Goal: Use online tool/utility: Utilize a website feature to perform a specific function

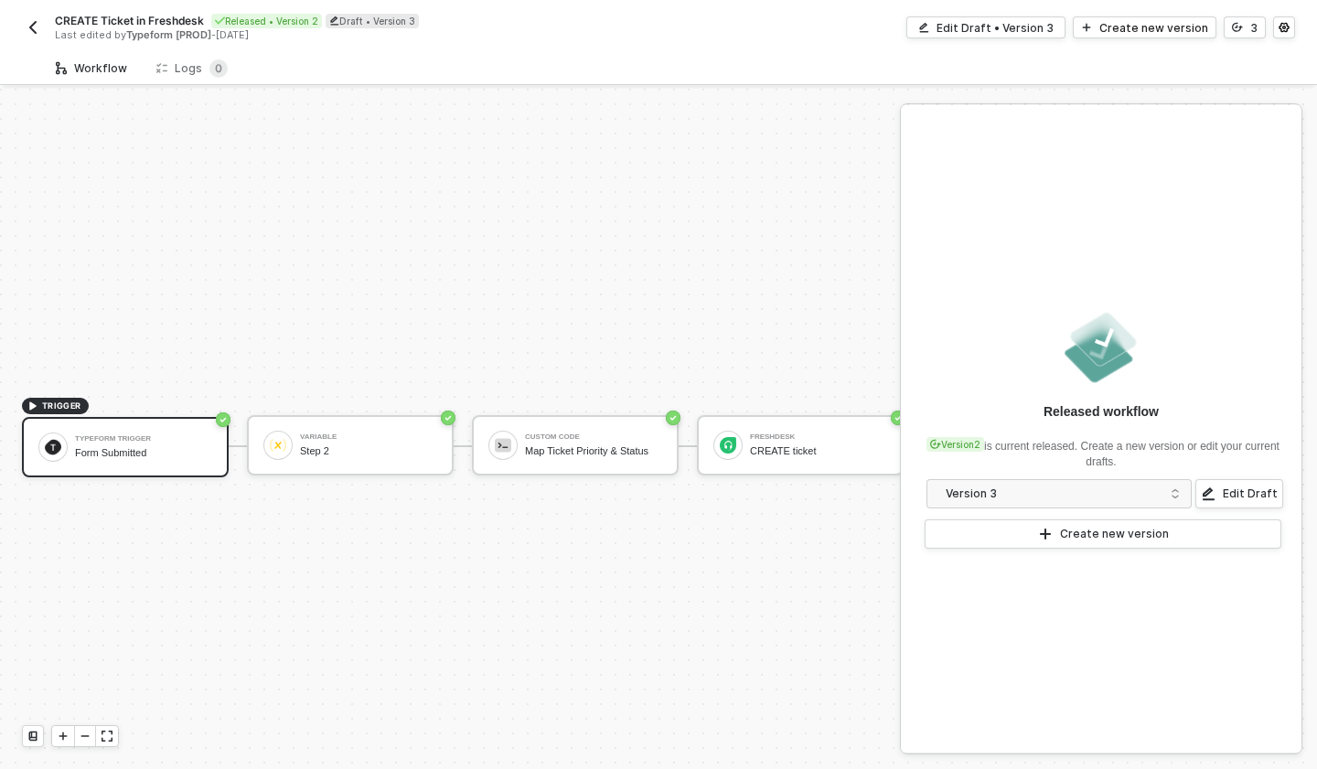
scroll to position [34, 0]
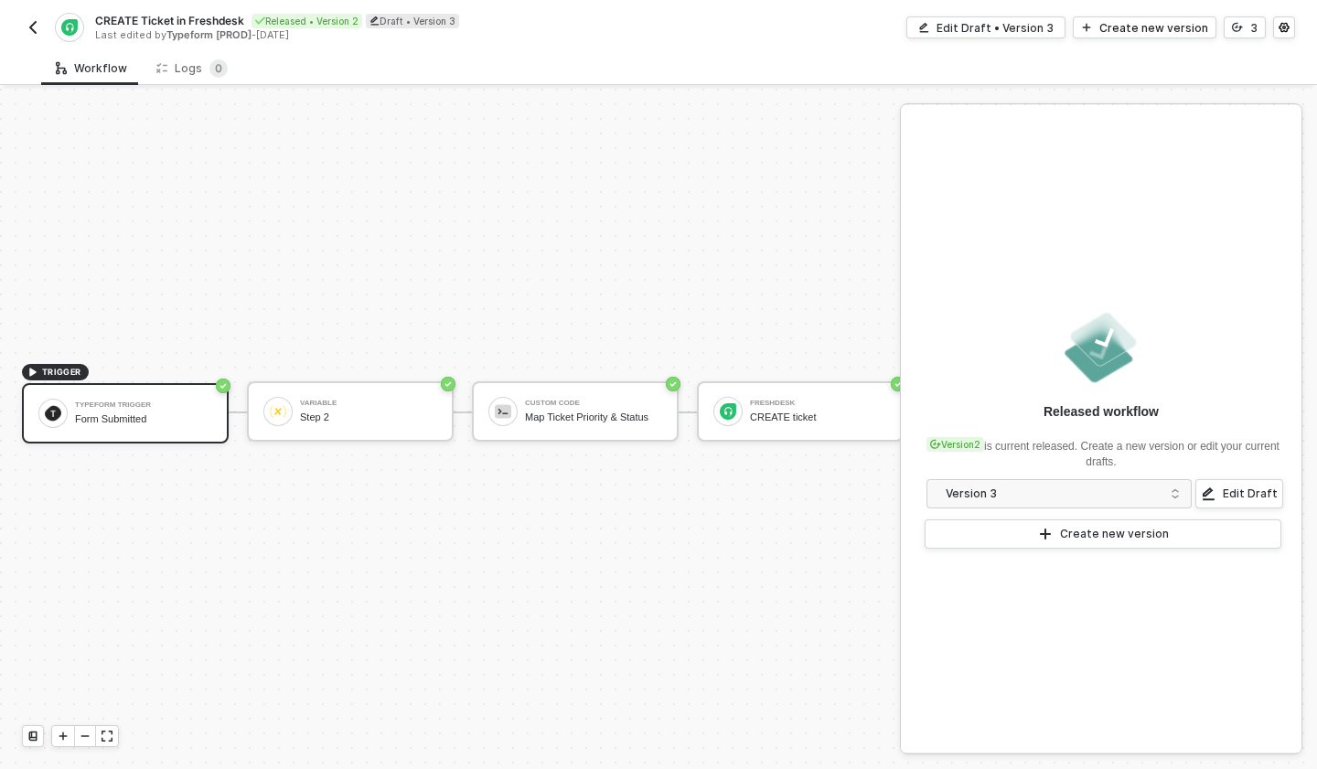
click at [37, 28] on img "button" at bounding box center [33, 27] width 15 height 15
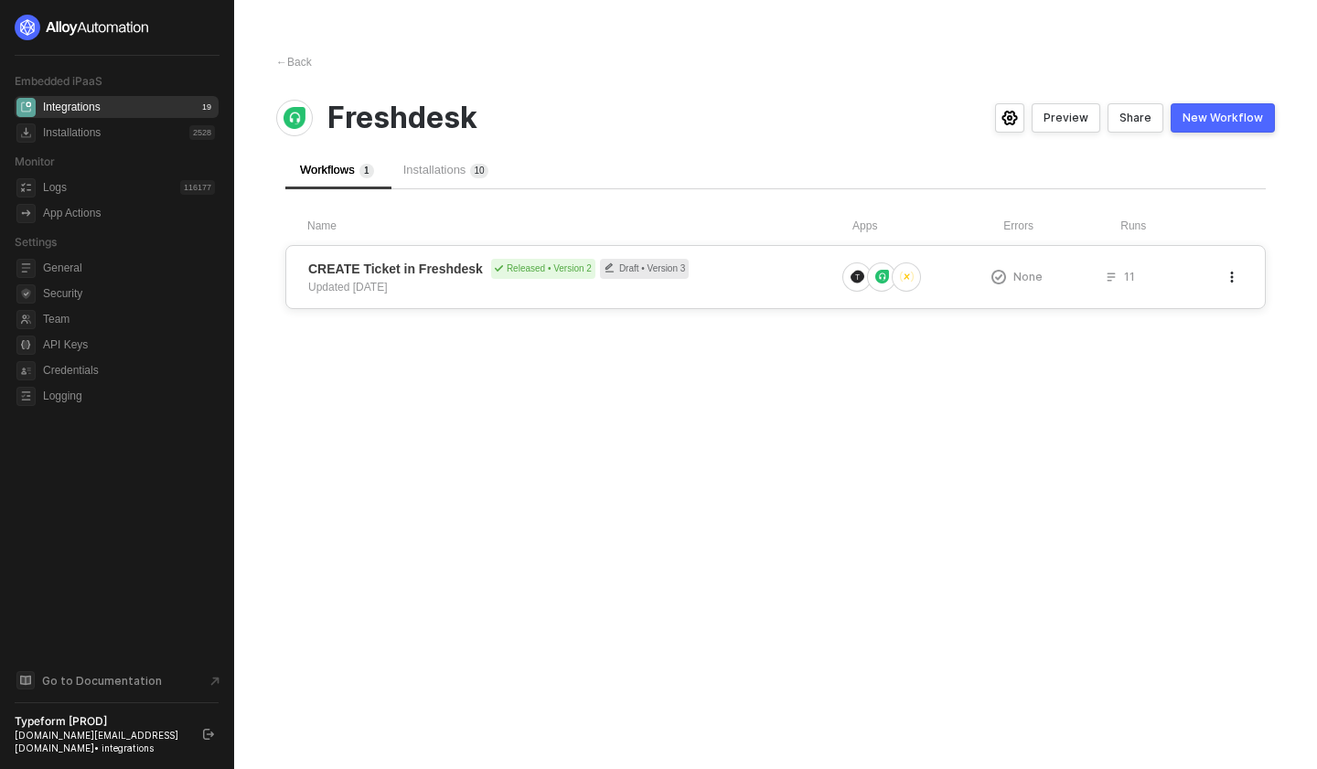
click at [454, 285] on div "CREATE Ticket in Freshdesk Released • Version 2 Draft • Version 3 Updated 3 mon…" at bounding box center [571, 277] width 527 height 37
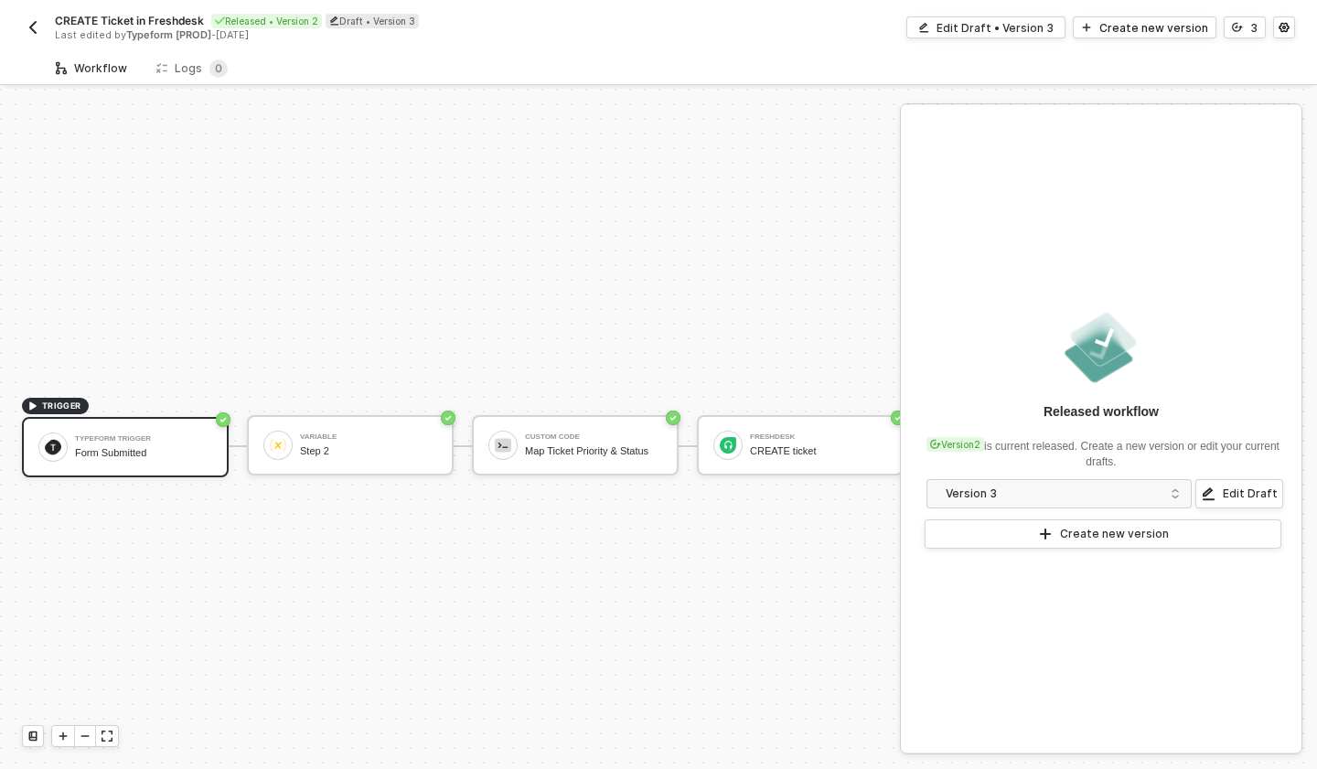
scroll to position [34, 0]
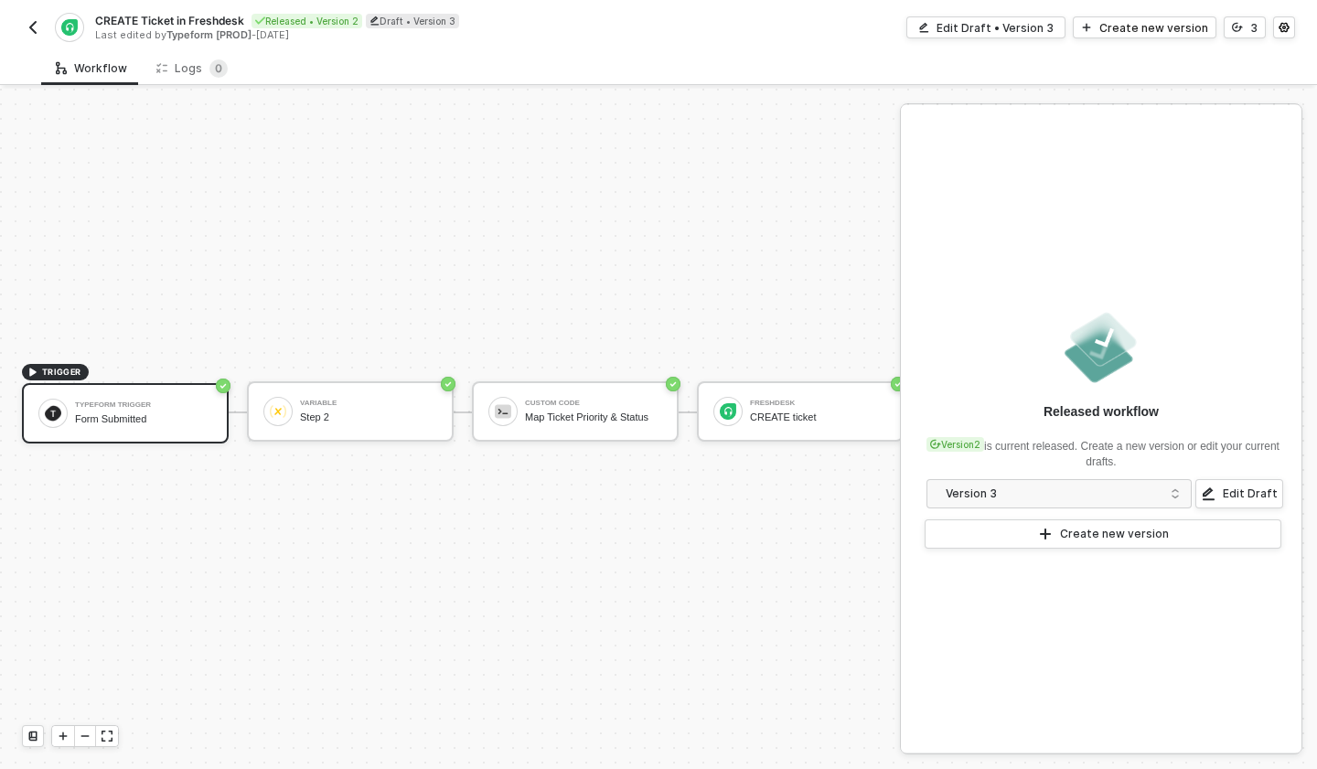
click at [37, 31] on img "button" at bounding box center [33, 27] width 15 height 15
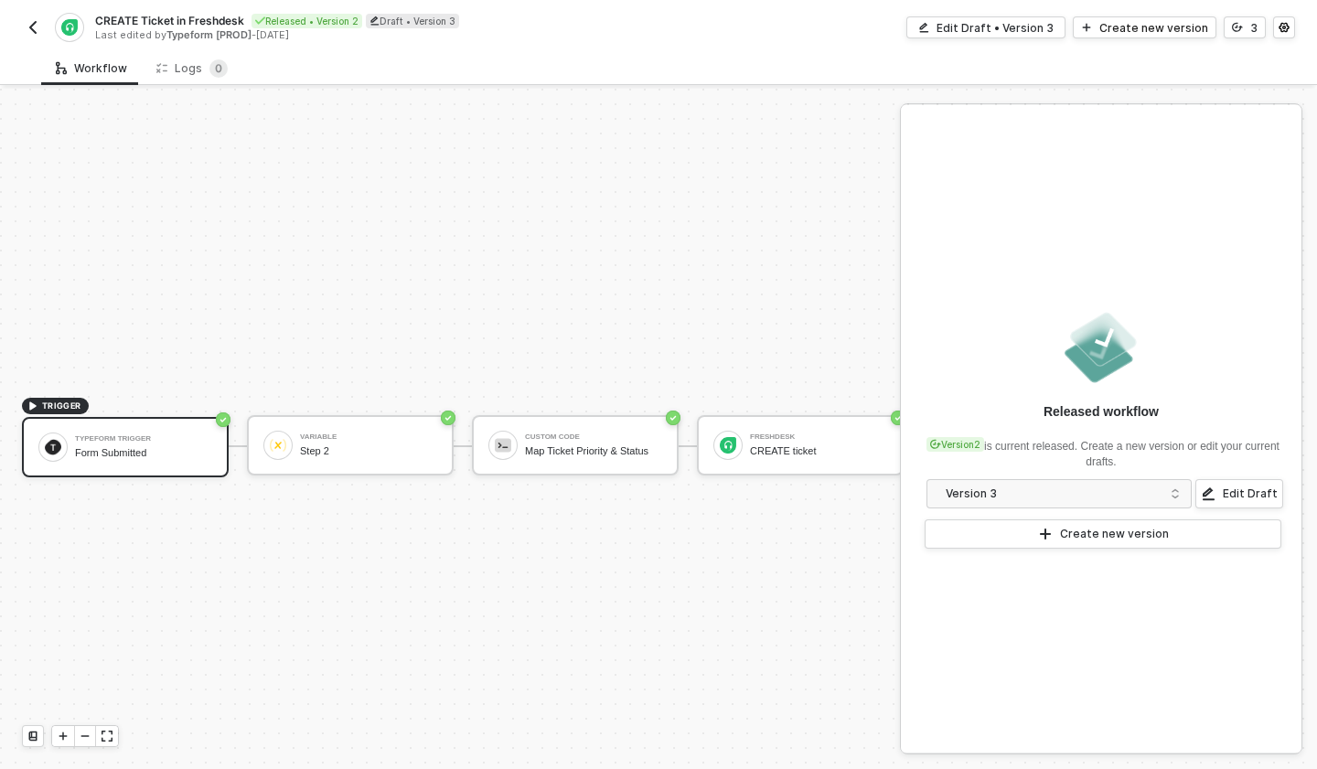
scroll to position [34, 0]
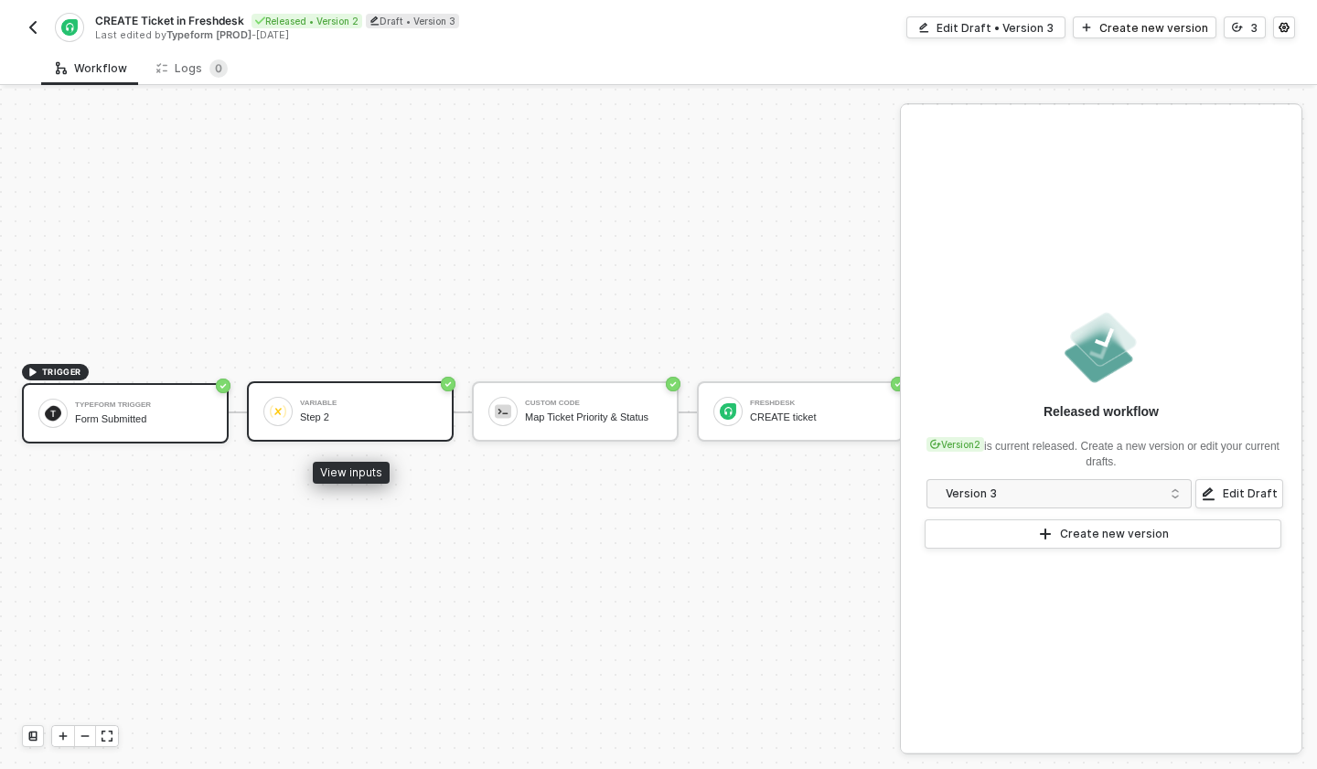
click at [388, 386] on div "Variable Step 2" at bounding box center [350, 411] width 207 height 60
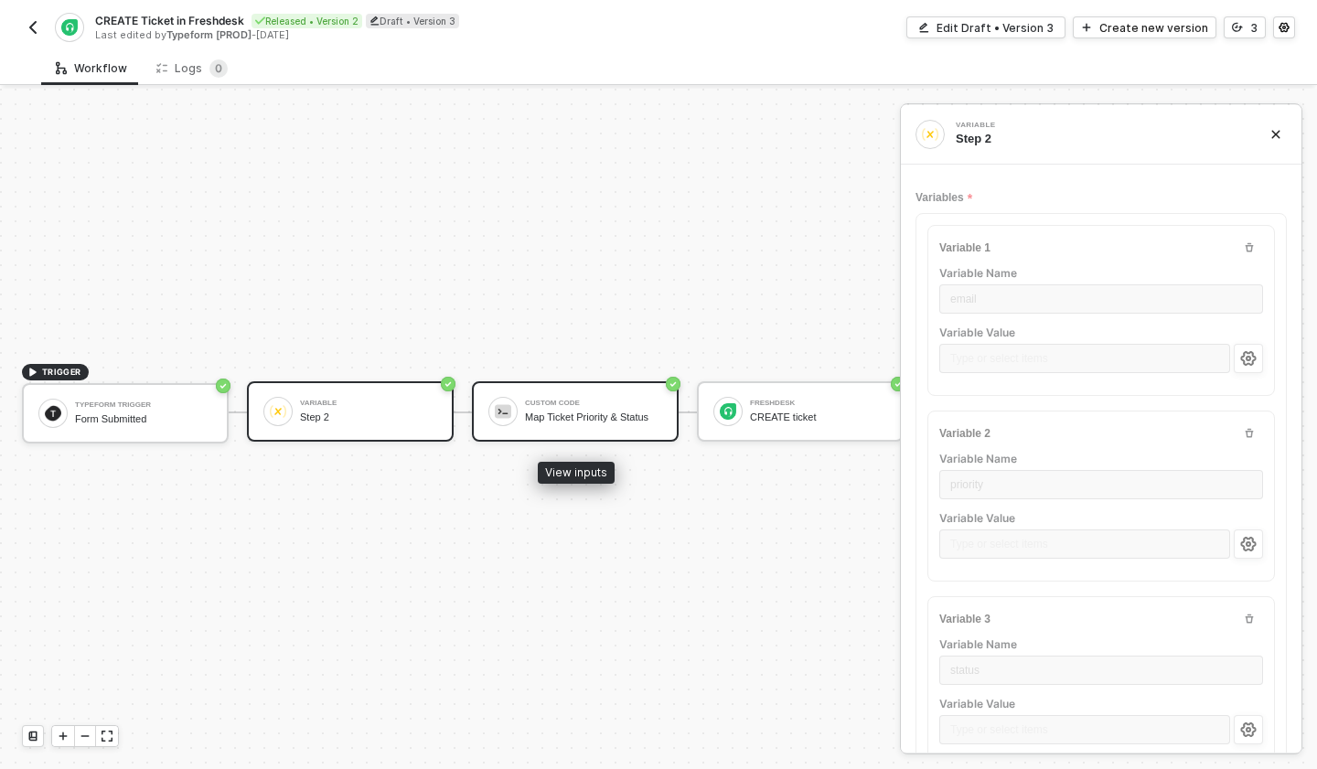
click at [536, 388] on div "Custom Code Map Ticket Priority & Status" at bounding box center [575, 411] width 207 height 60
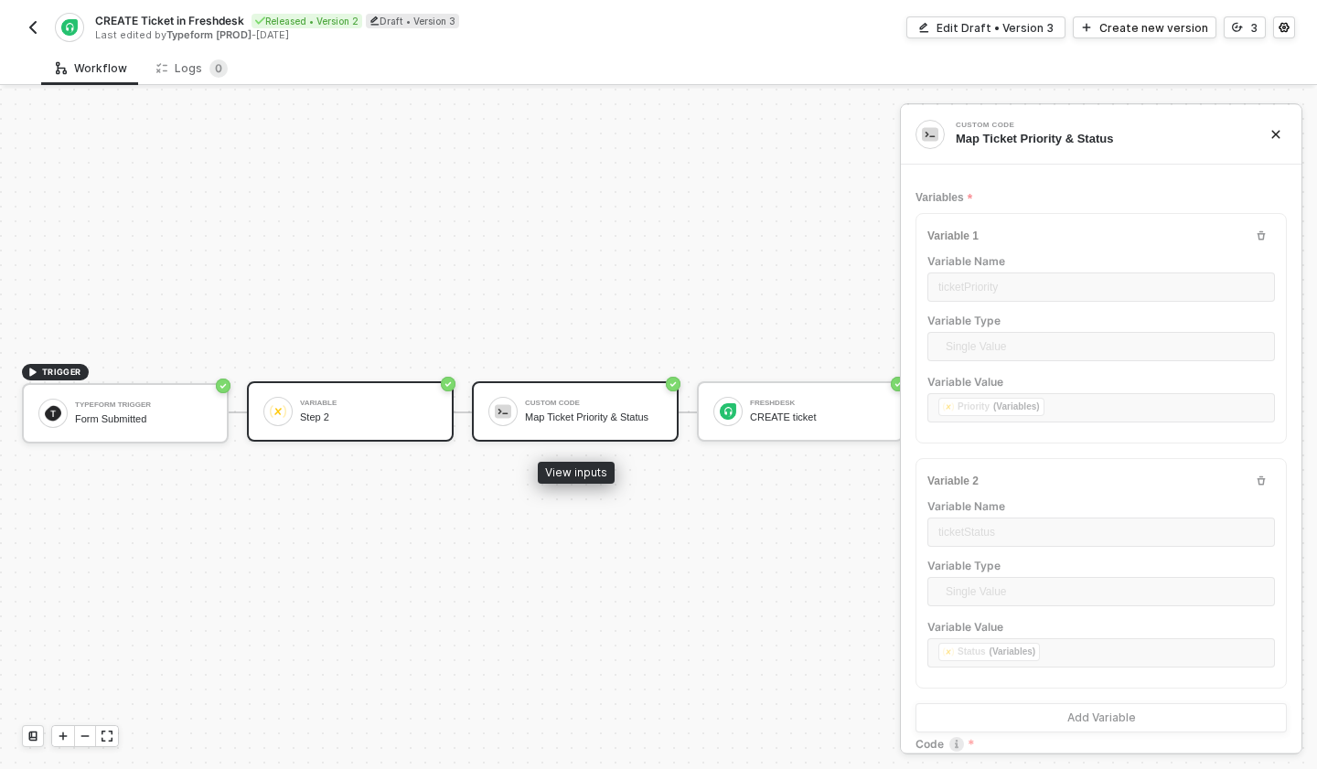
type textarea "const ticketPriority = inputData.ticketPriority const ticketStatus = inputData.…"
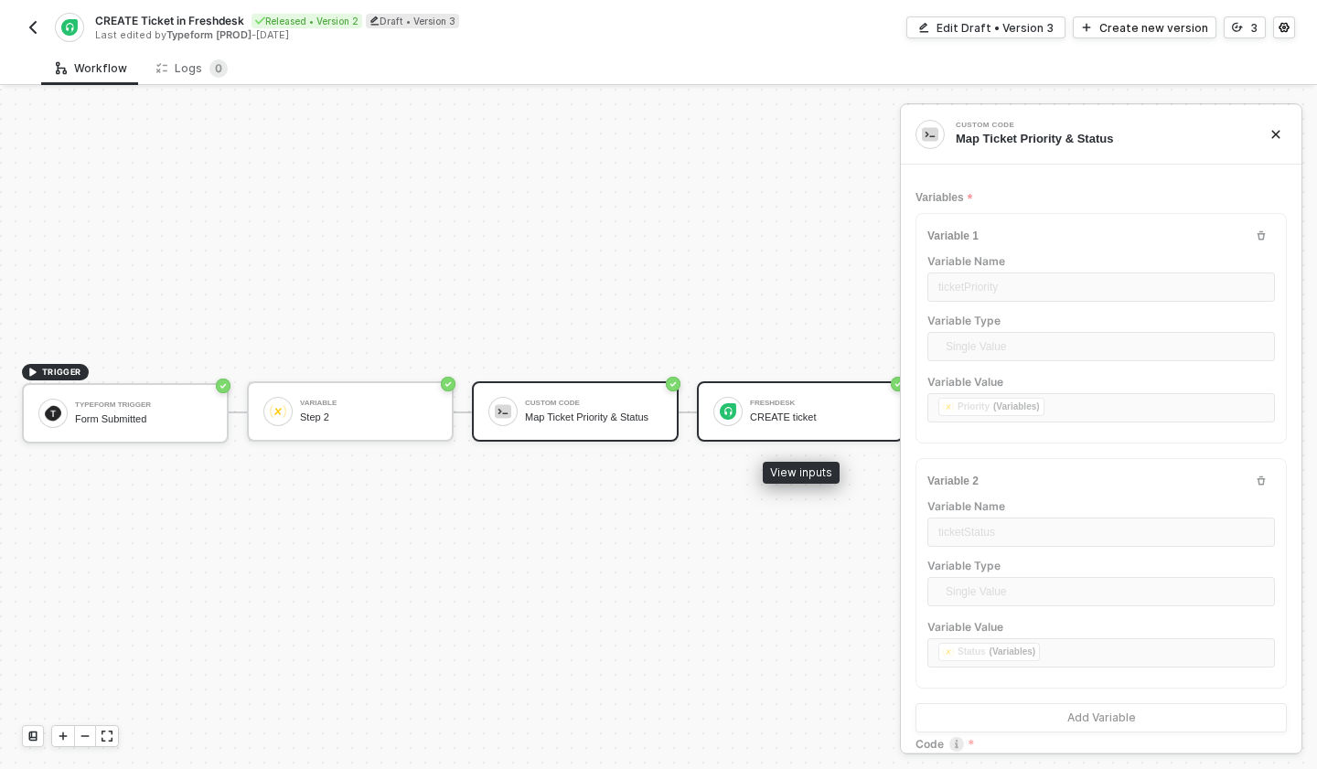
click at [707, 387] on div "Freshdesk CREATE ticket" at bounding box center [800, 411] width 207 height 60
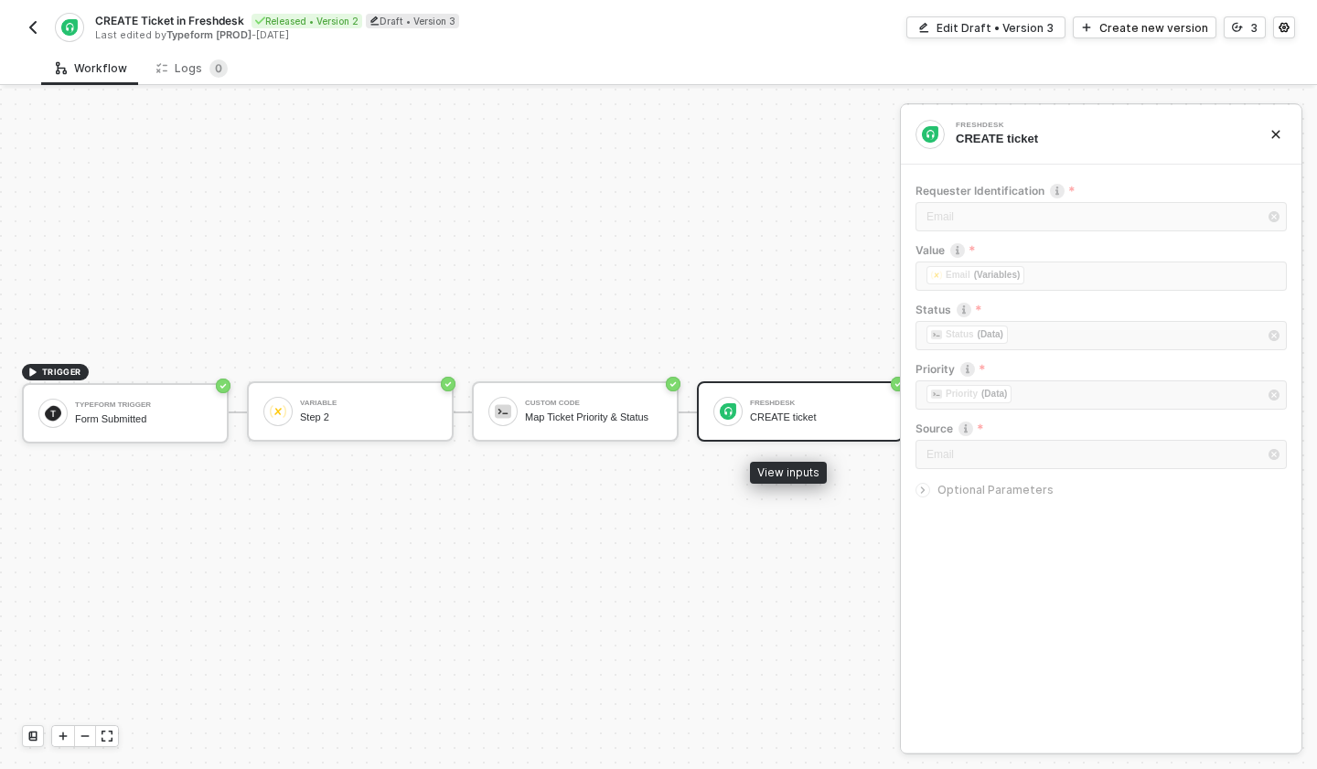
scroll to position [34, 13]
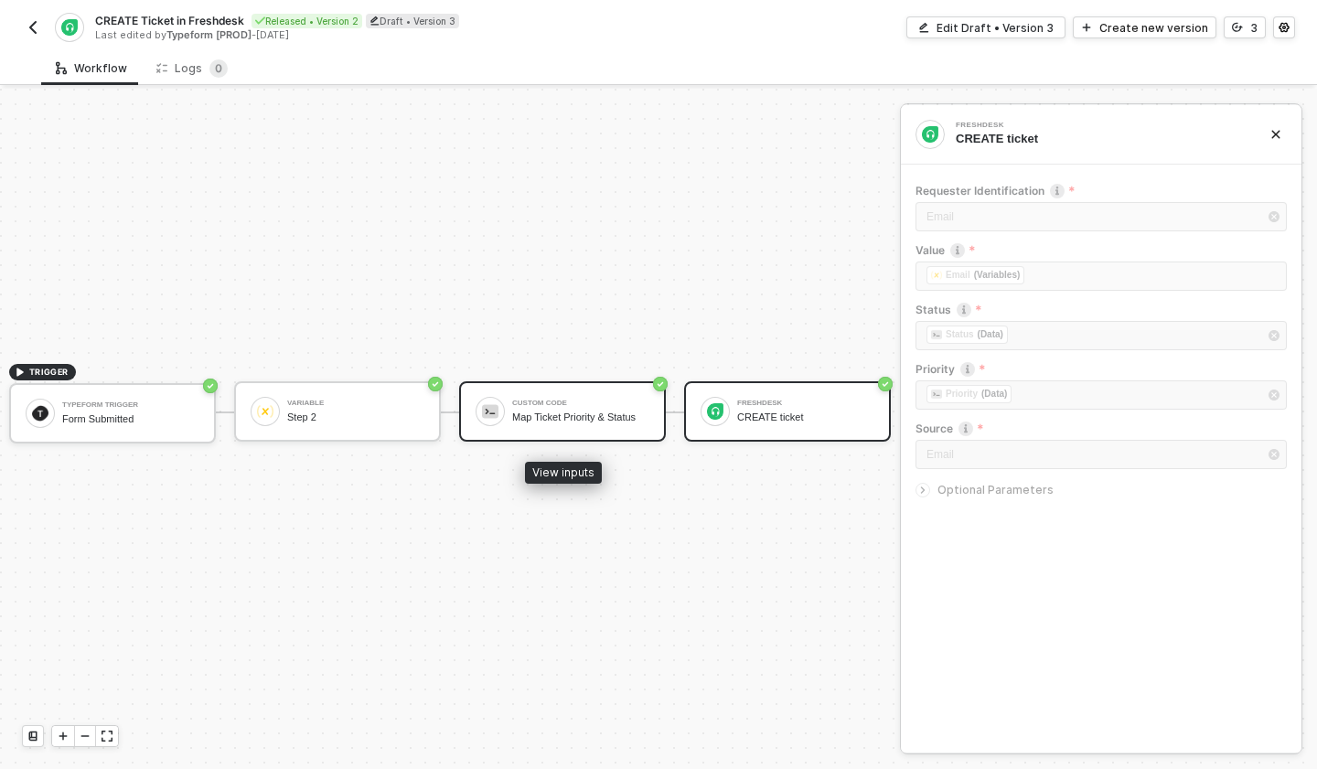
click at [585, 411] on div "Map Ticket Priority & Status" at bounding box center [580, 417] width 137 height 12
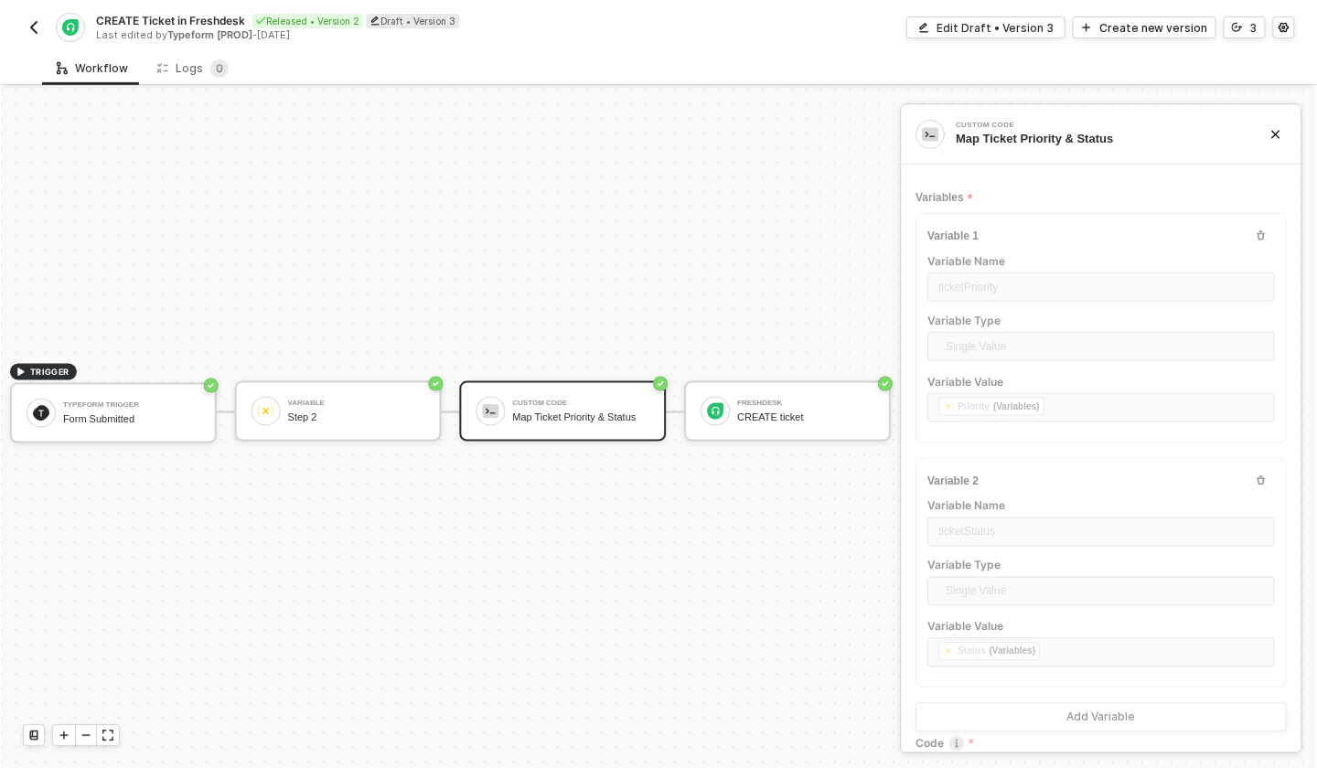
scroll to position [346, 0]
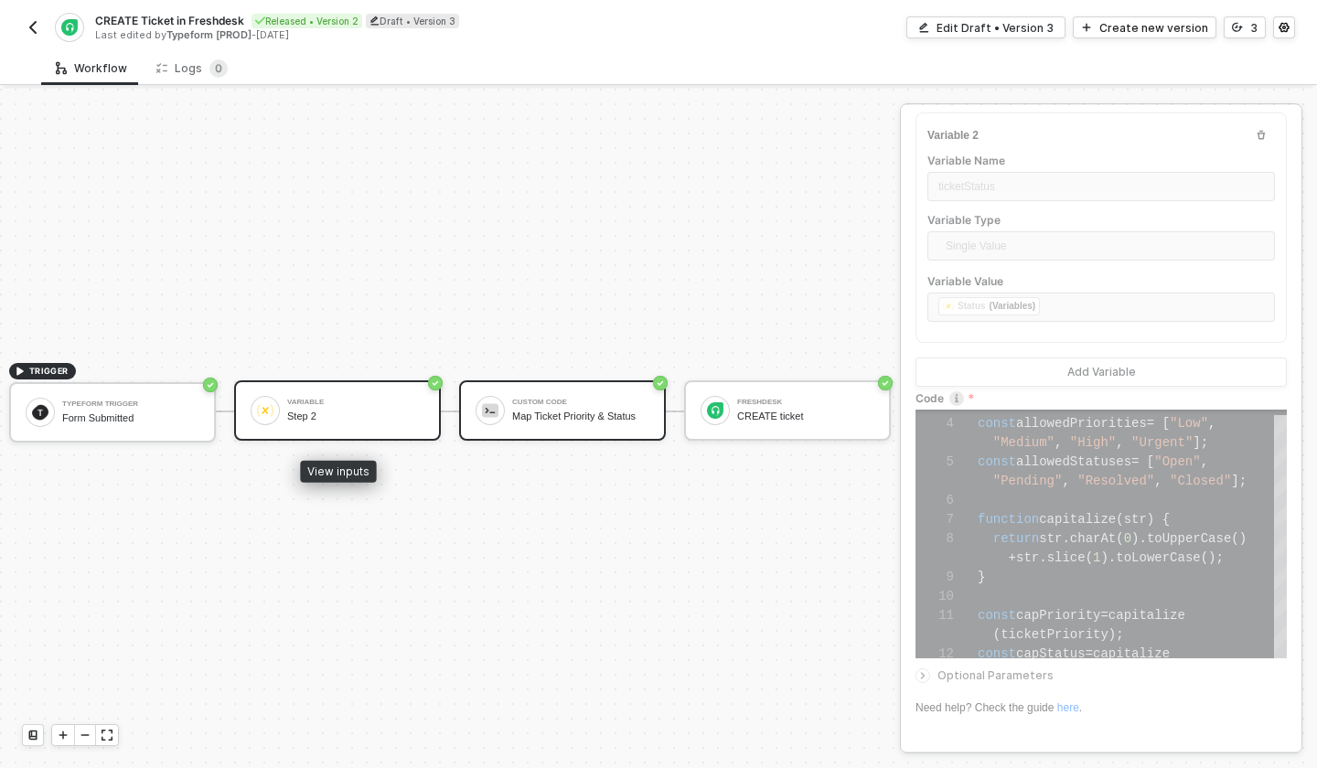
click at [396, 411] on div "Step 2" at bounding box center [355, 417] width 137 height 12
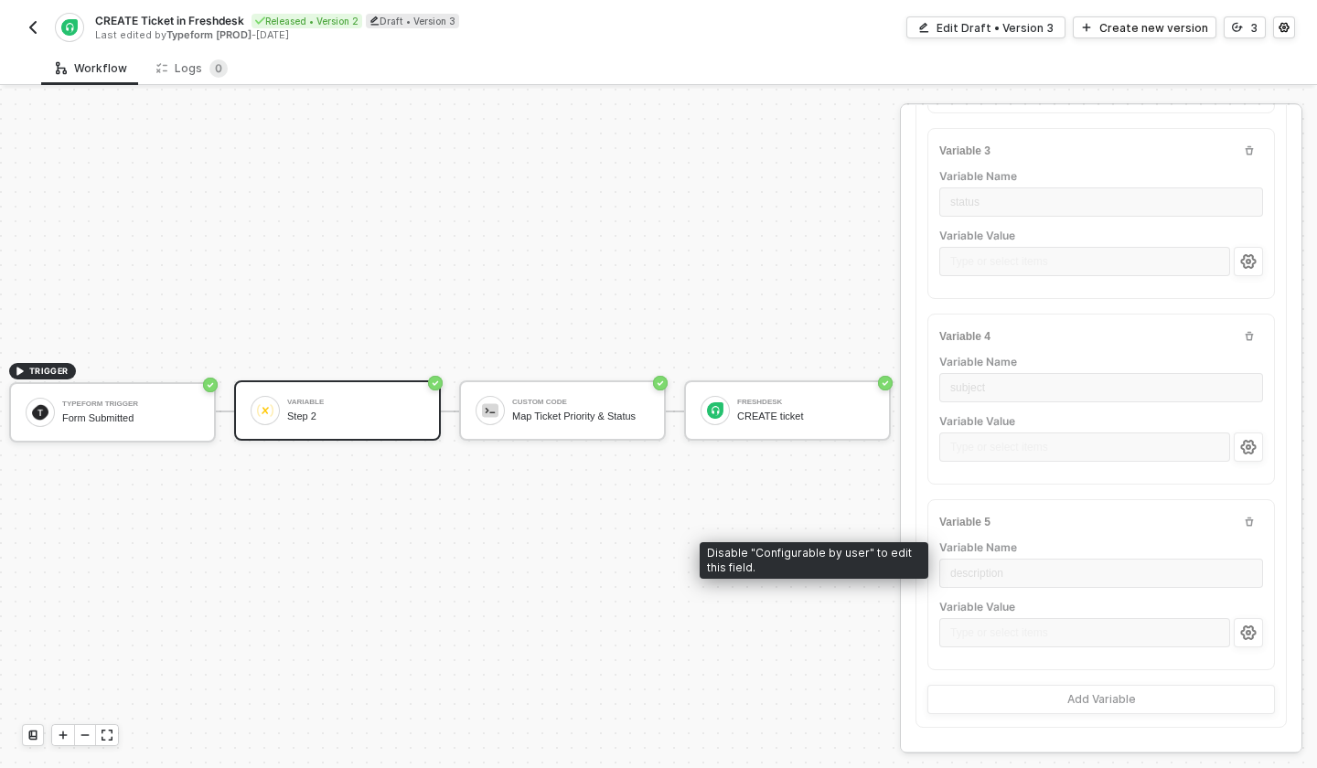
scroll to position [478, 0]
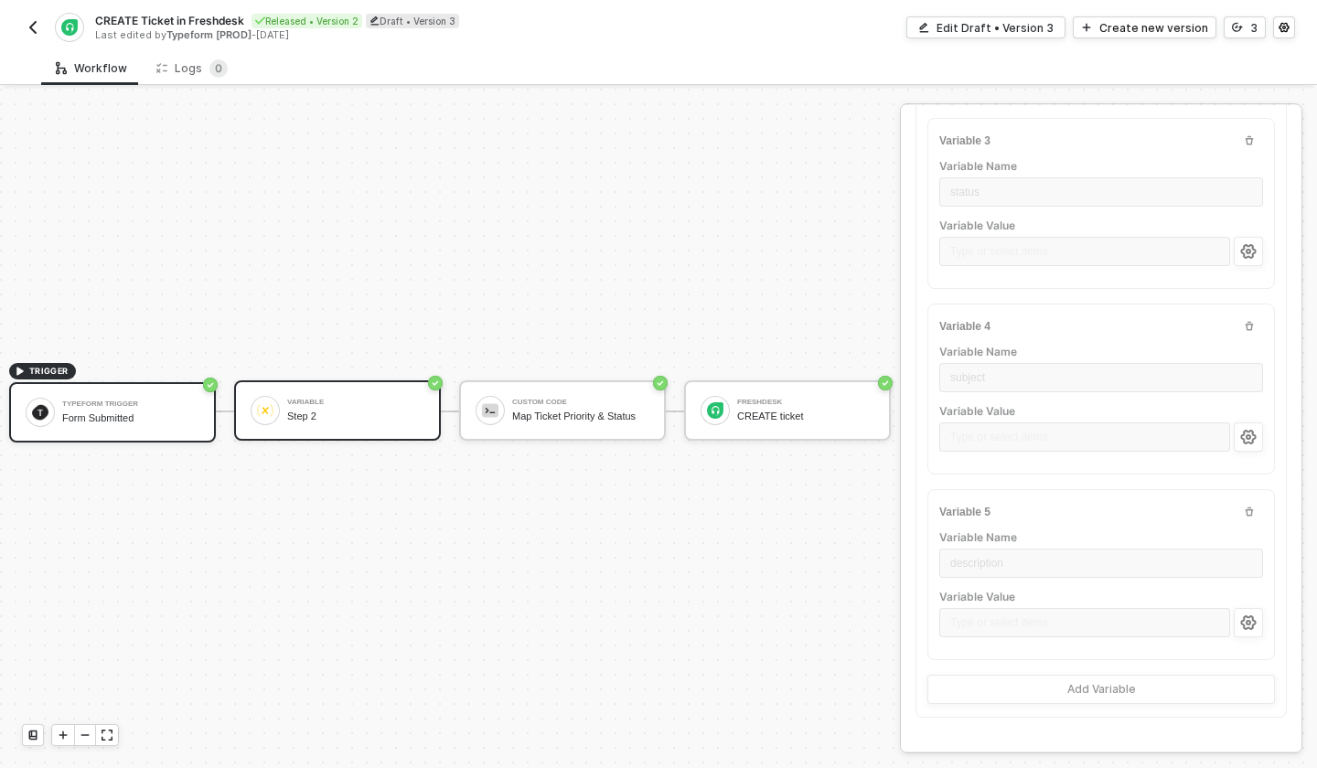
click at [95, 409] on div "Typeform Trigger Form Submitted" at bounding box center [130, 412] width 137 height 35
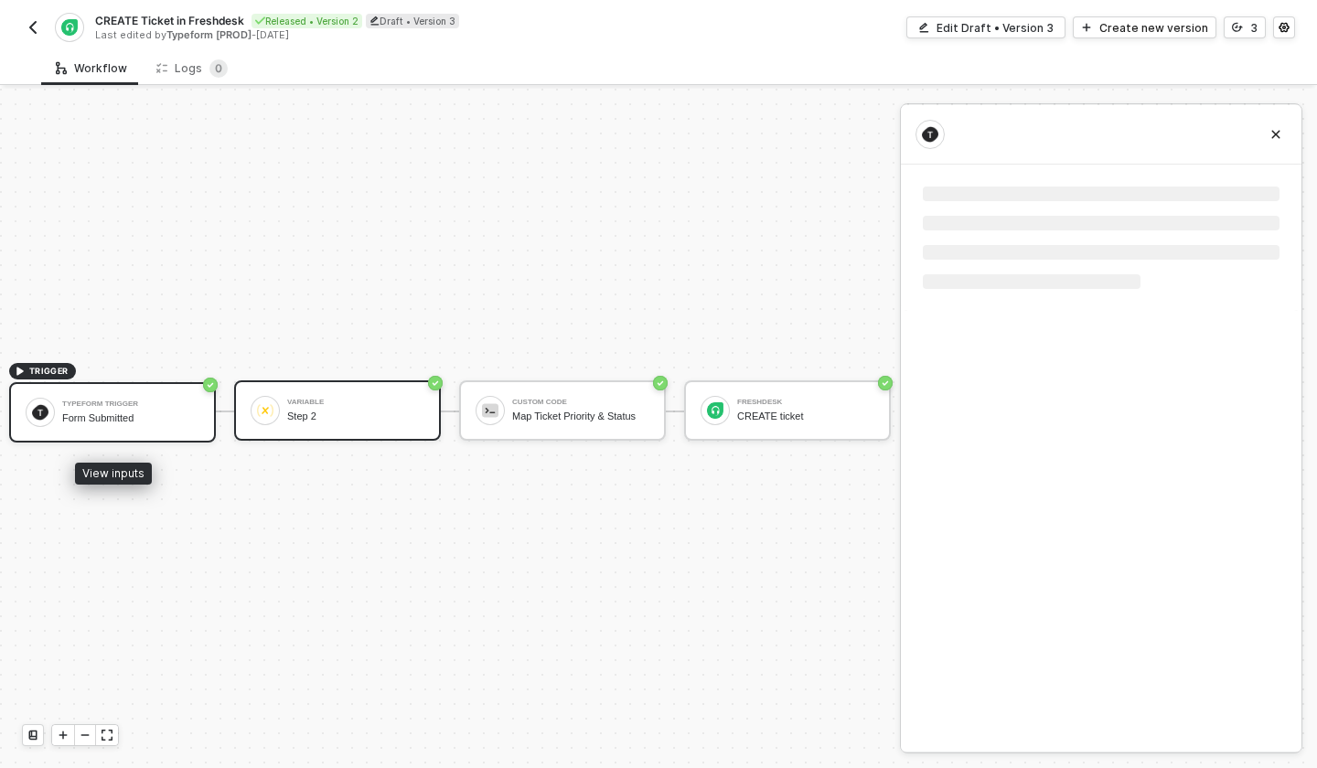
scroll to position [0, 0]
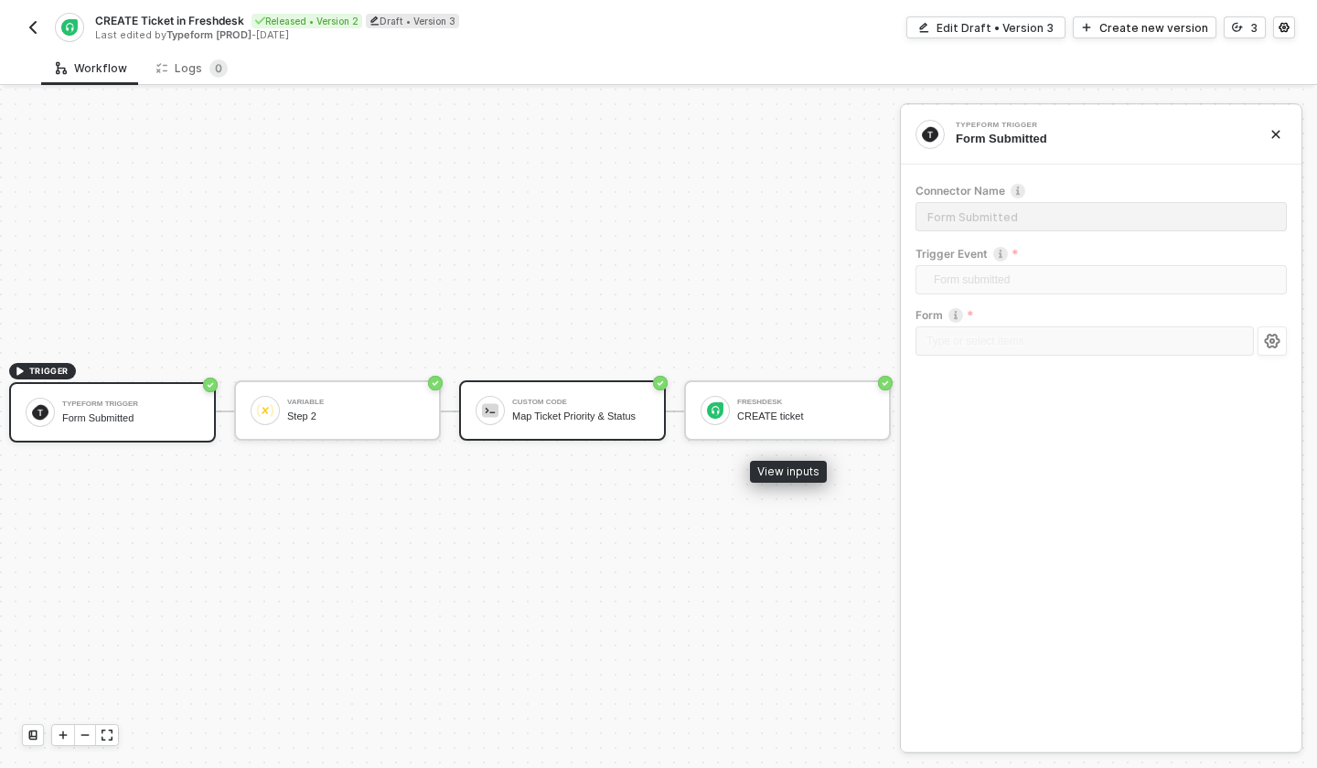
click at [551, 419] on div "Map Ticket Priority & Status" at bounding box center [580, 417] width 137 height 12
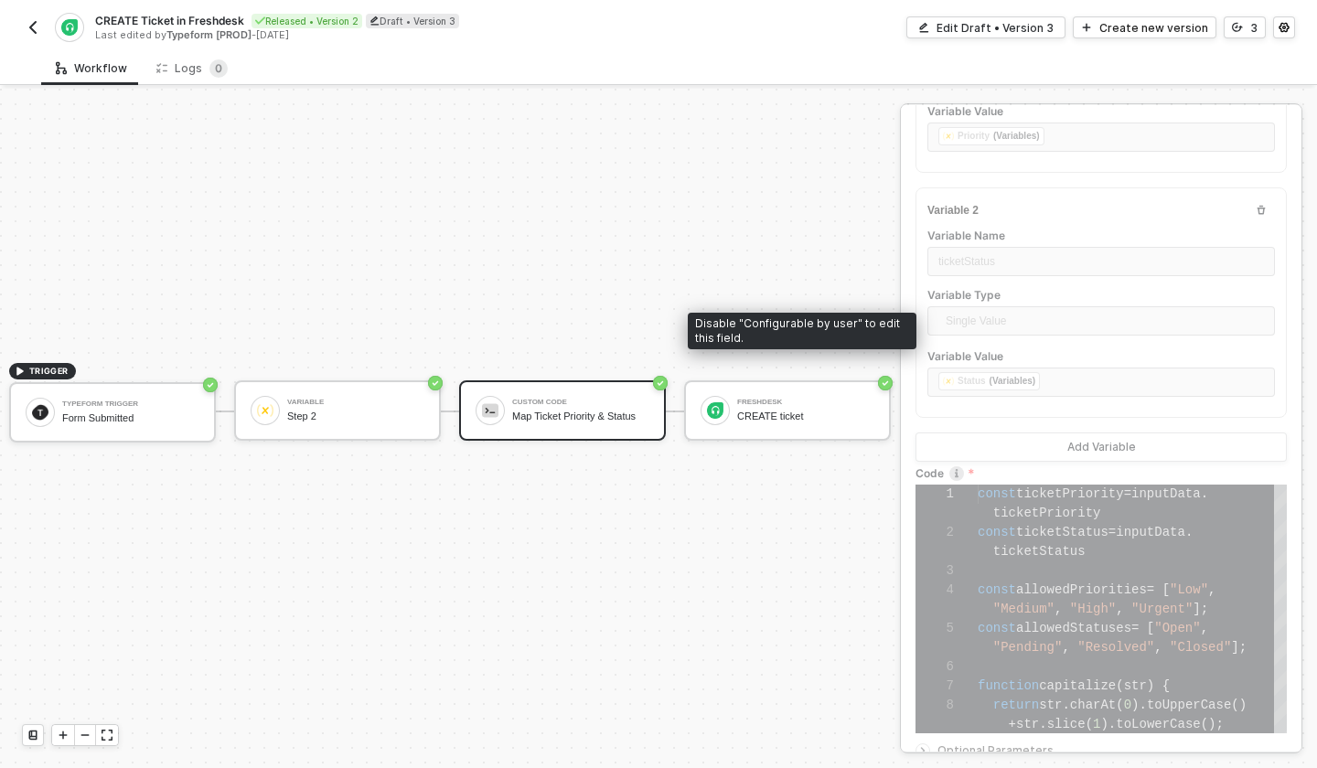
scroll to position [347, 0]
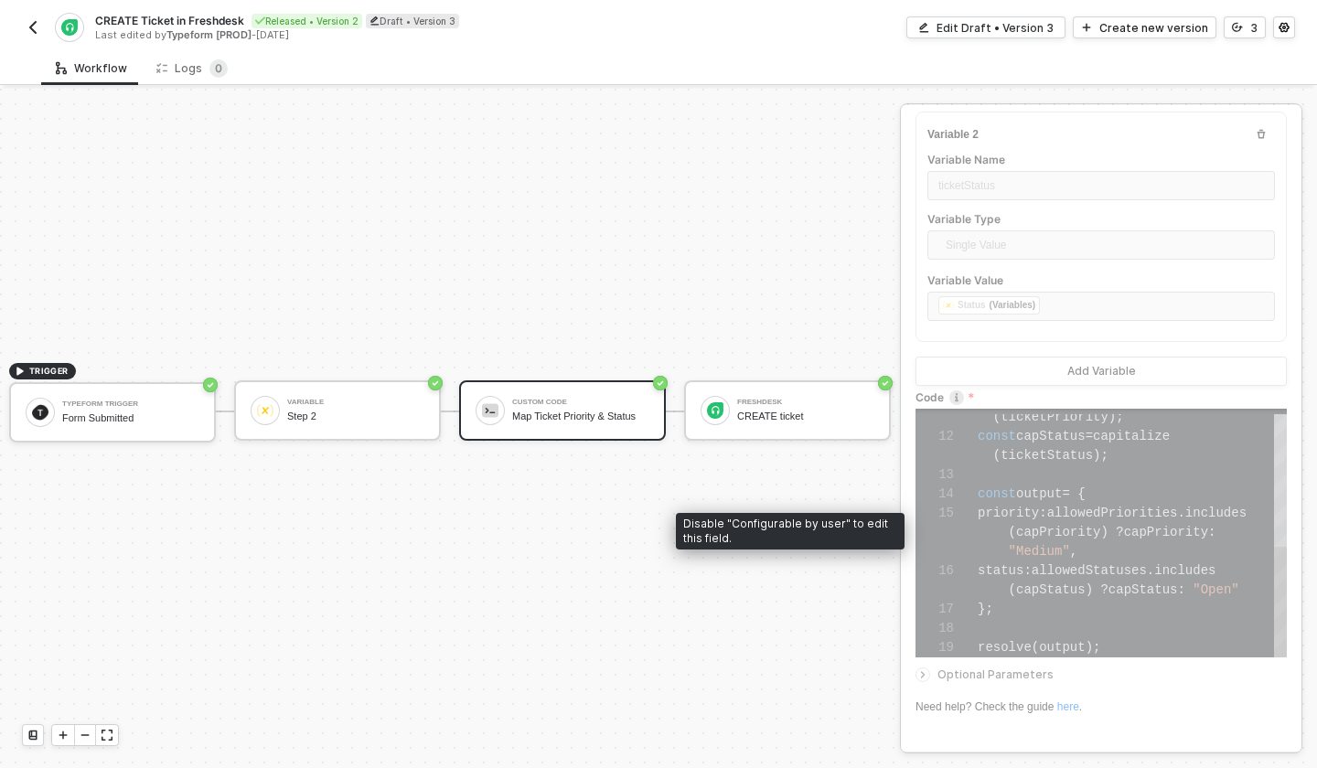
type textarea "const output = { priority: allowedPriorities.includes(capPriority) ? capPriorit…"
click at [1059, 566] on span "allowedStatuses" at bounding box center [1088, 570] width 115 height 15
click at [785, 528] on div "Disable "Configurable by user" to edit this field." at bounding box center [790, 531] width 229 height 37
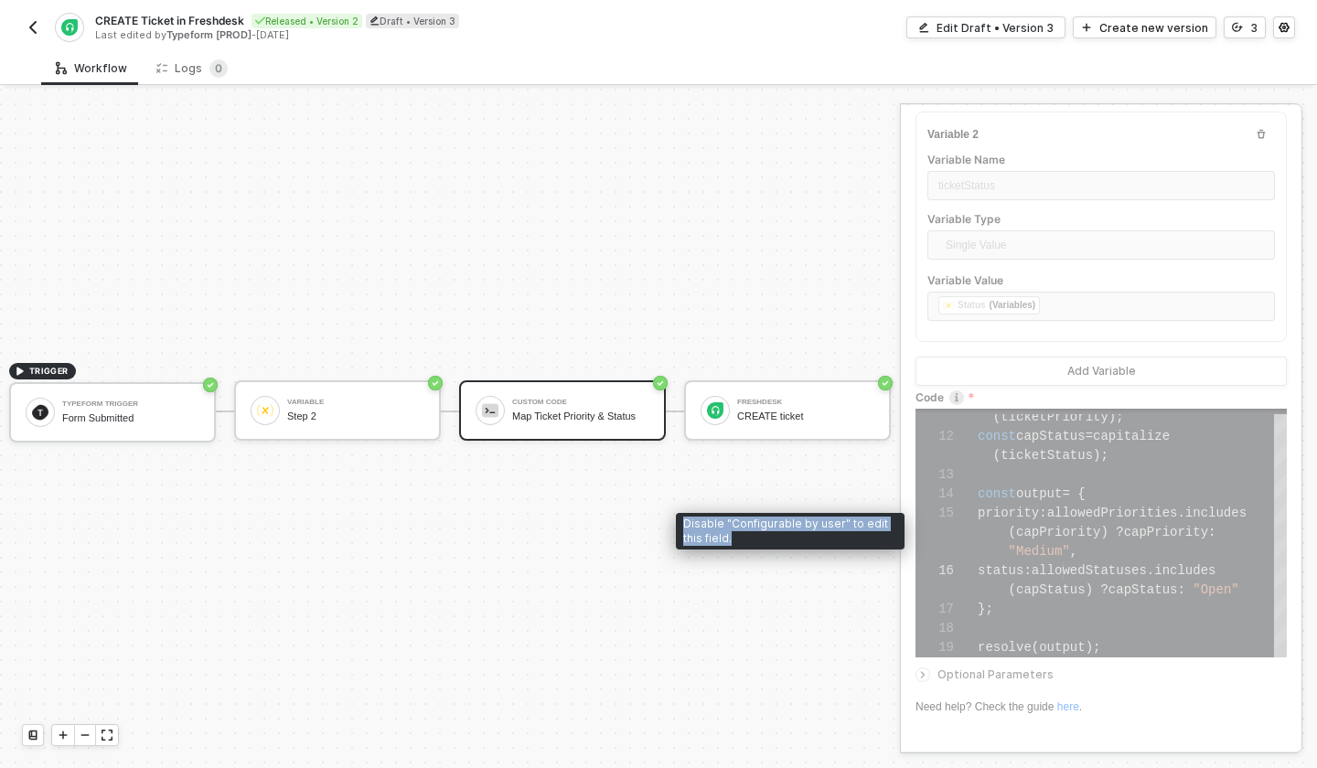
click at [785, 528] on div "Disable "Configurable by user" to edit this field." at bounding box center [790, 531] width 229 height 37
click at [806, 537] on div "Disable "Configurable by user" to edit this field." at bounding box center [790, 531] width 229 height 37
drag, startPoint x: 768, startPoint y: 537, endPoint x: 680, endPoint y: 522, distance: 89.0
click at [680, 522] on div "Disable "Configurable by user" to edit this field." at bounding box center [790, 531] width 229 height 37
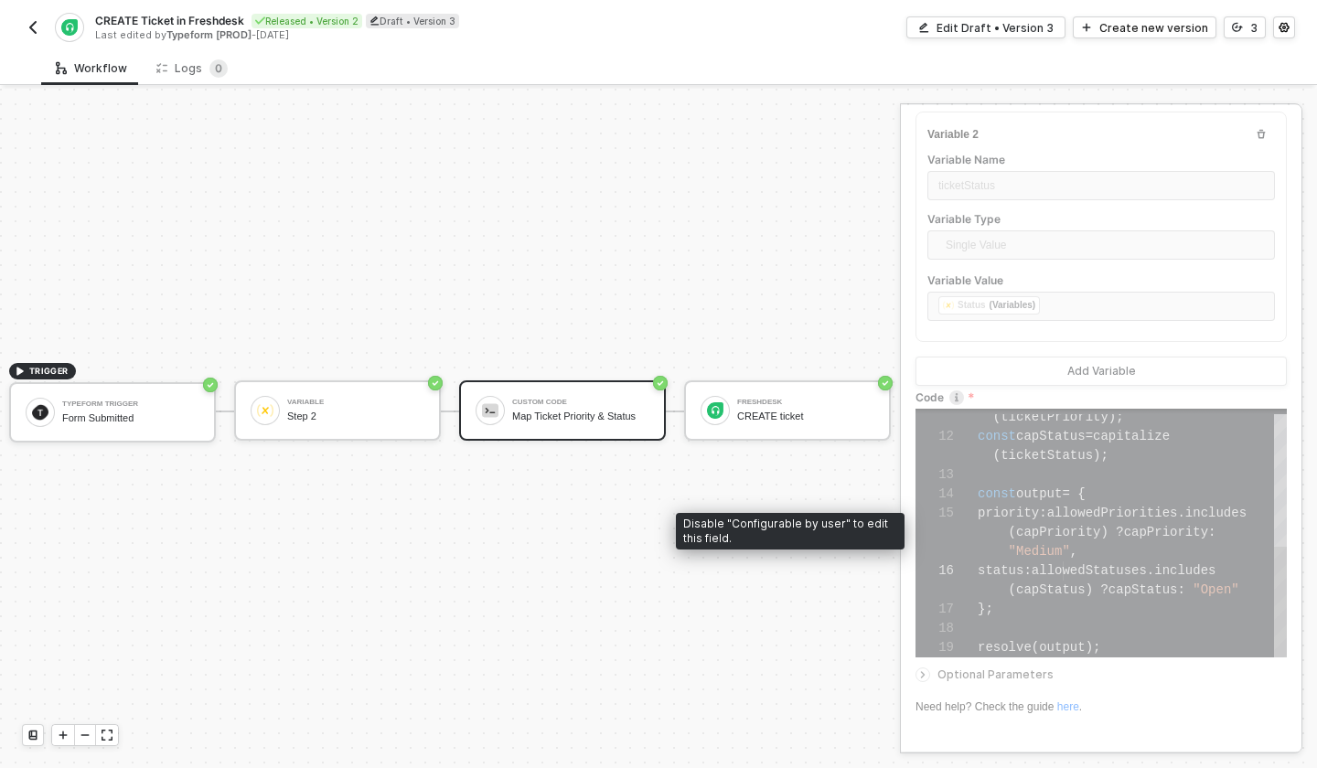
click at [1039, 515] on span "priority" at bounding box center [1007, 513] width 61 height 15
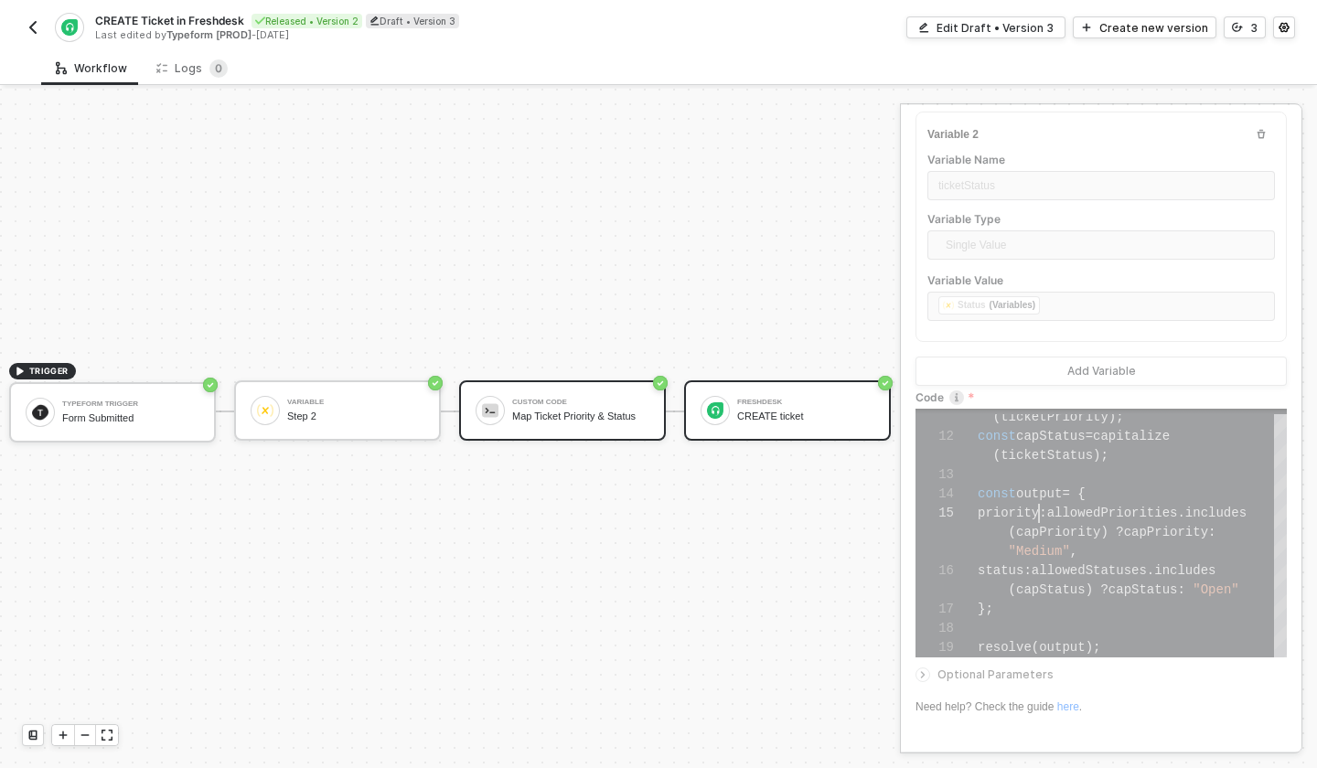
click at [779, 404] on div "Freshdesk" at bounding box center [805, 402] width 137 height 7
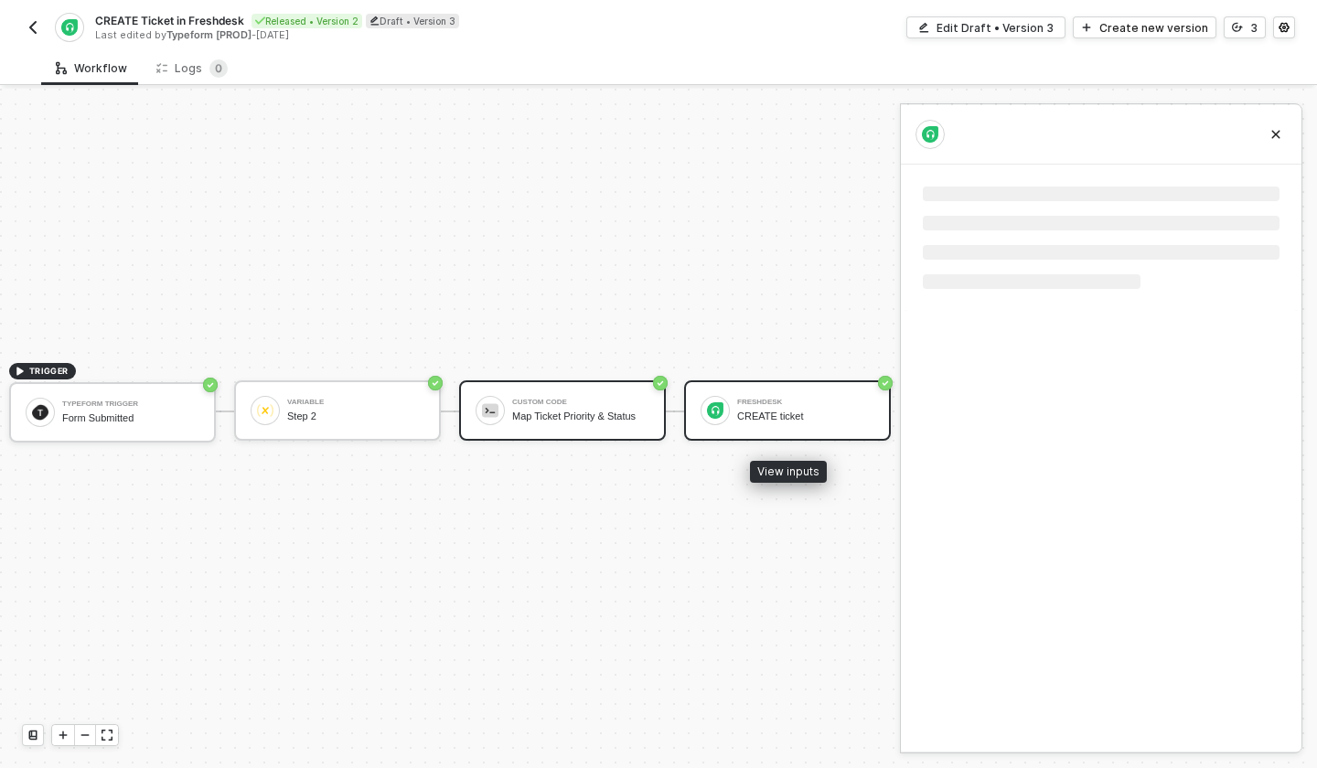
scroll to position [0, 0]
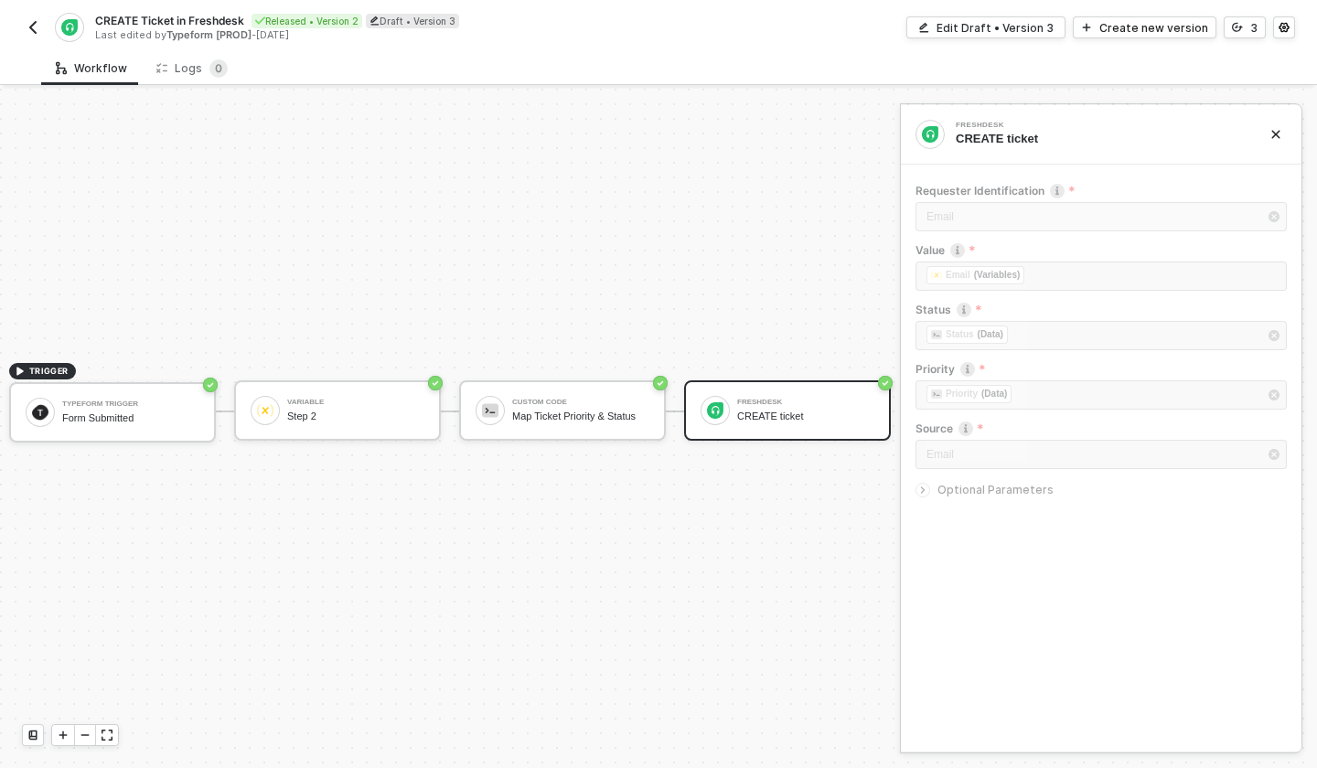
click at [34, 27] on img "button" at bounding box center [33, 27] width 15 height 15
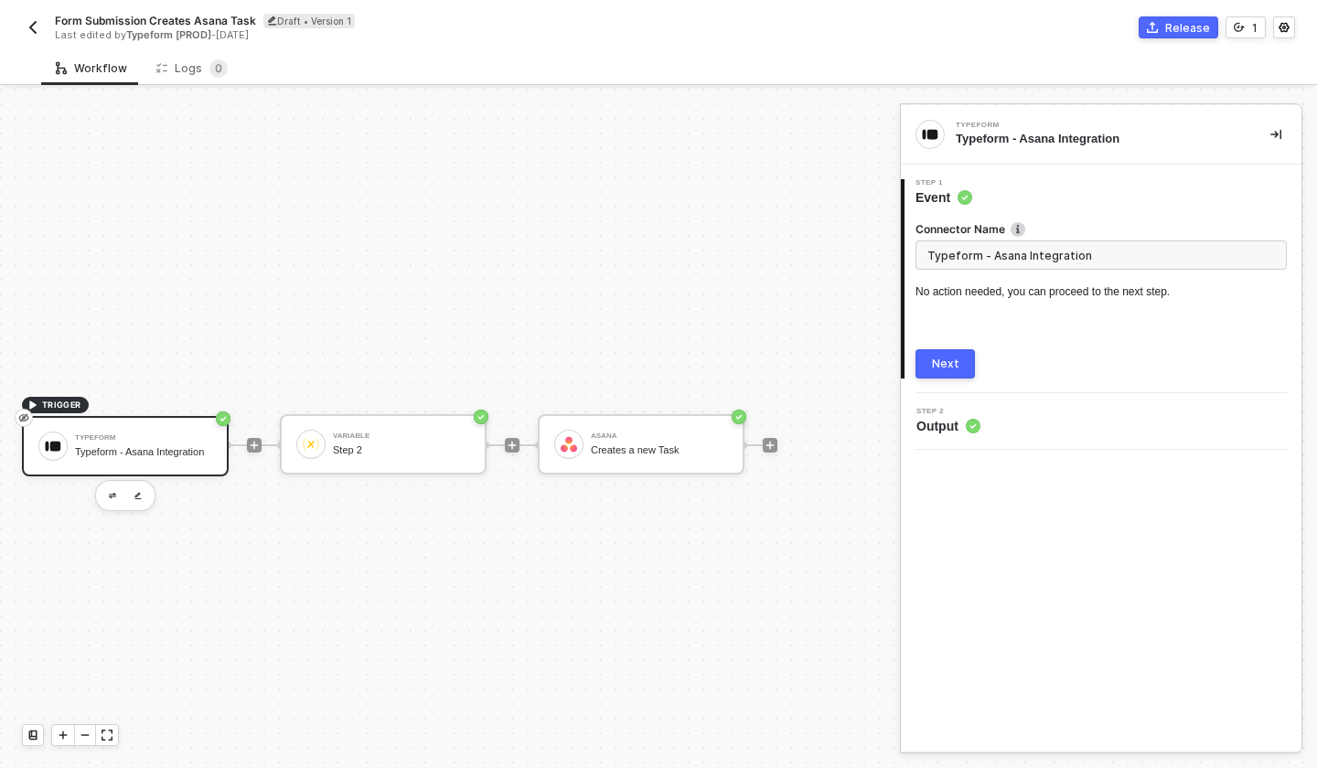
scroll to position [34, 0]
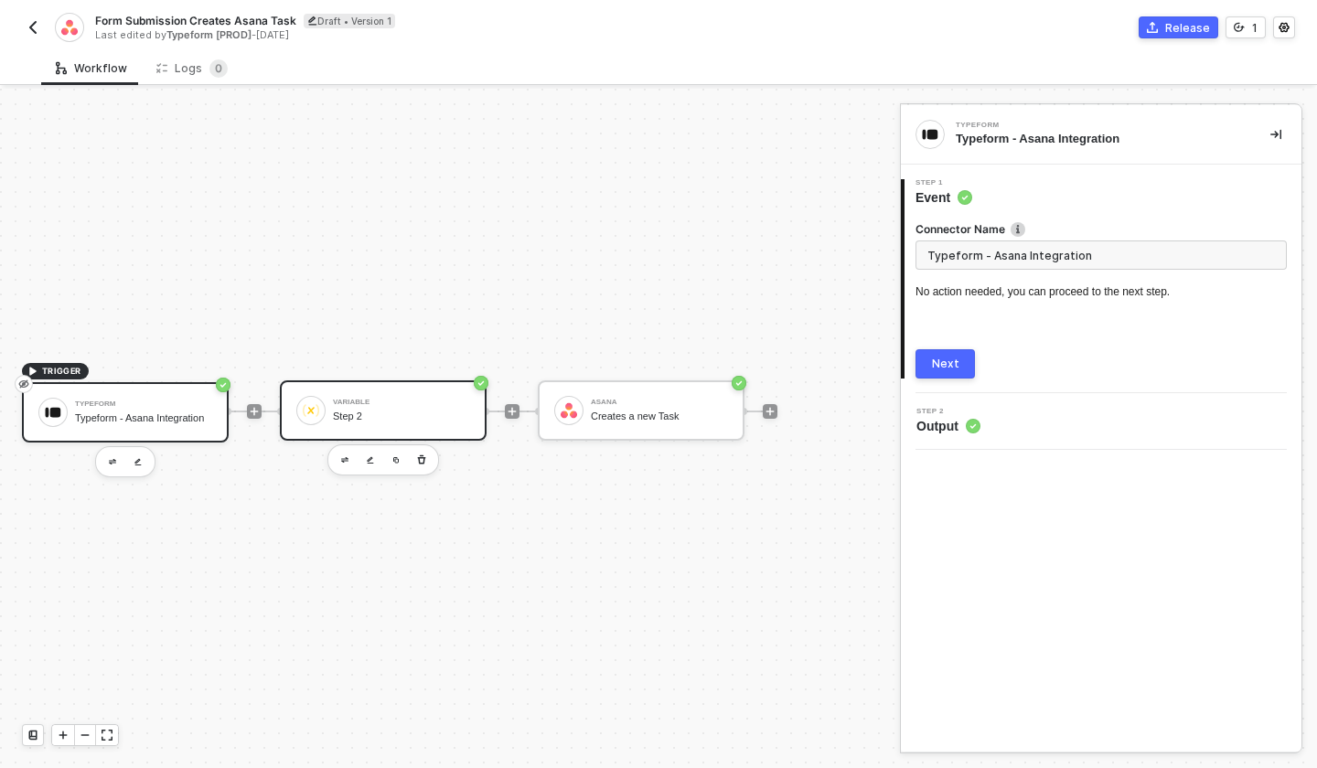
click at [368, 418] on div "Step 2" at bounding box center [401, 417] width 137 height 12
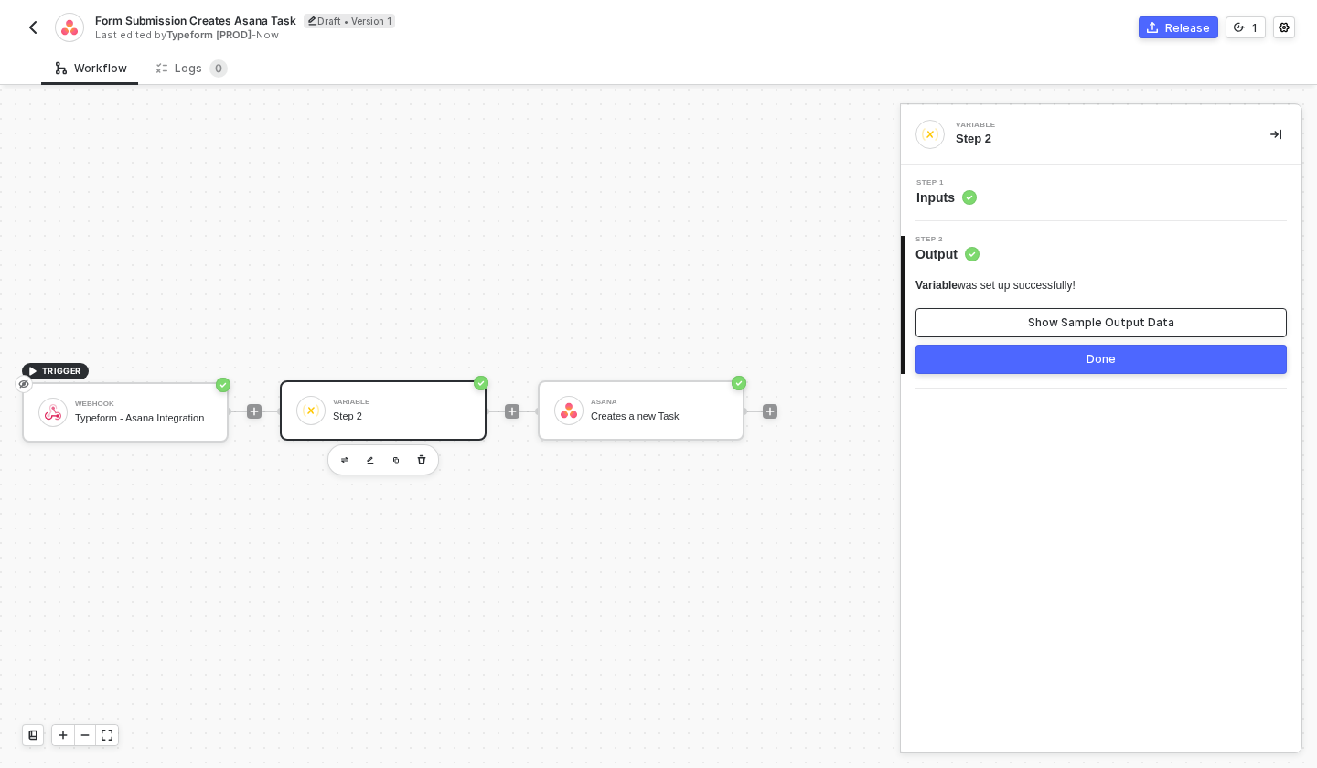
click at [1129, 318] on div "Show Sample Output Data" at bounding box center [1101, 322] width 146 height 15
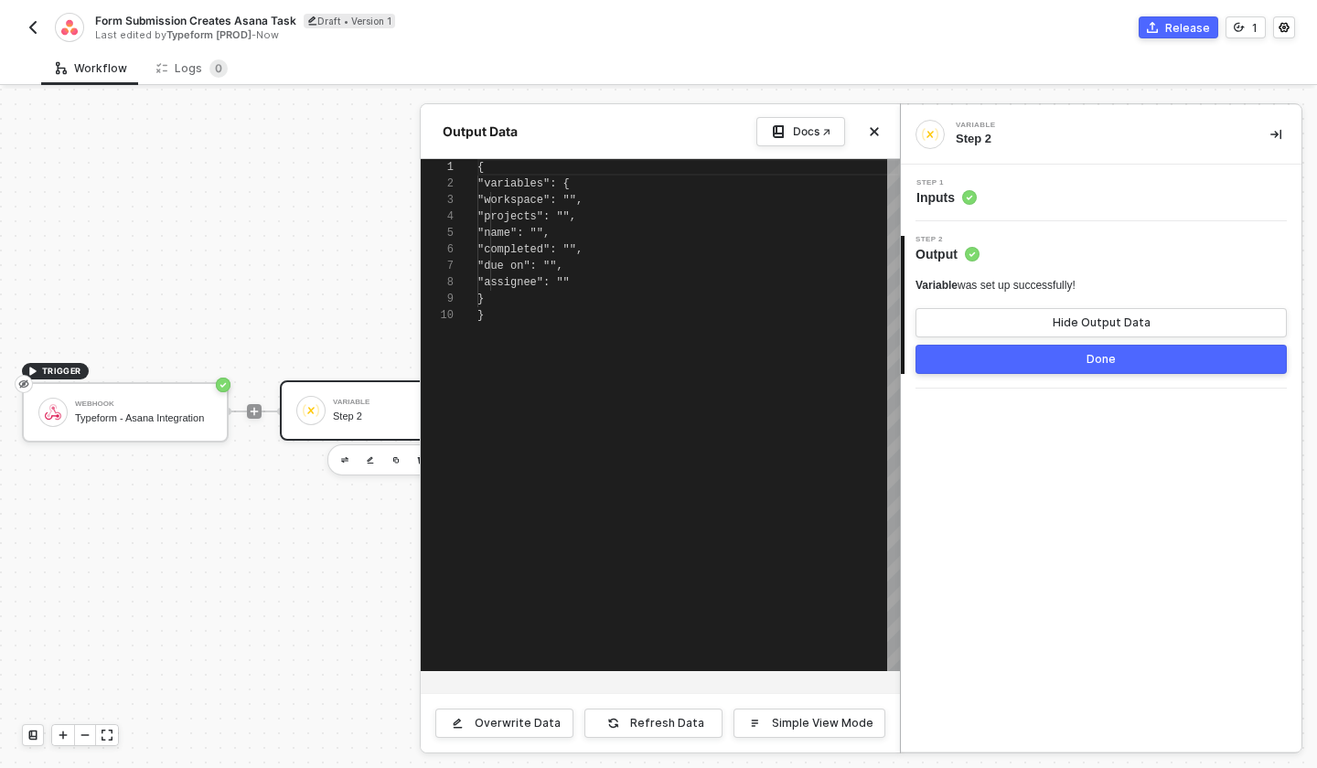
scroll to position [148, 0]
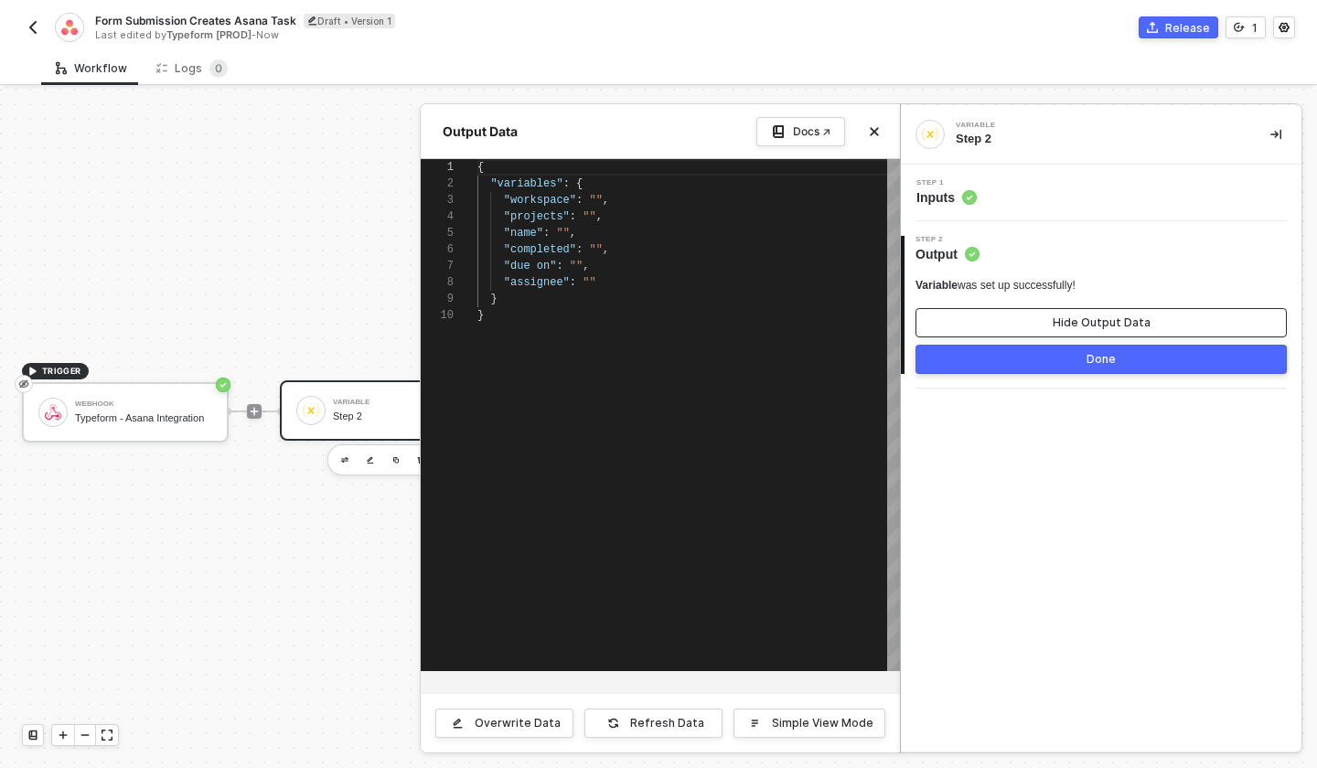
click at [1122, 320] on div "Hide Output Data" at bounding box center [1101, 322] width 98 height 15
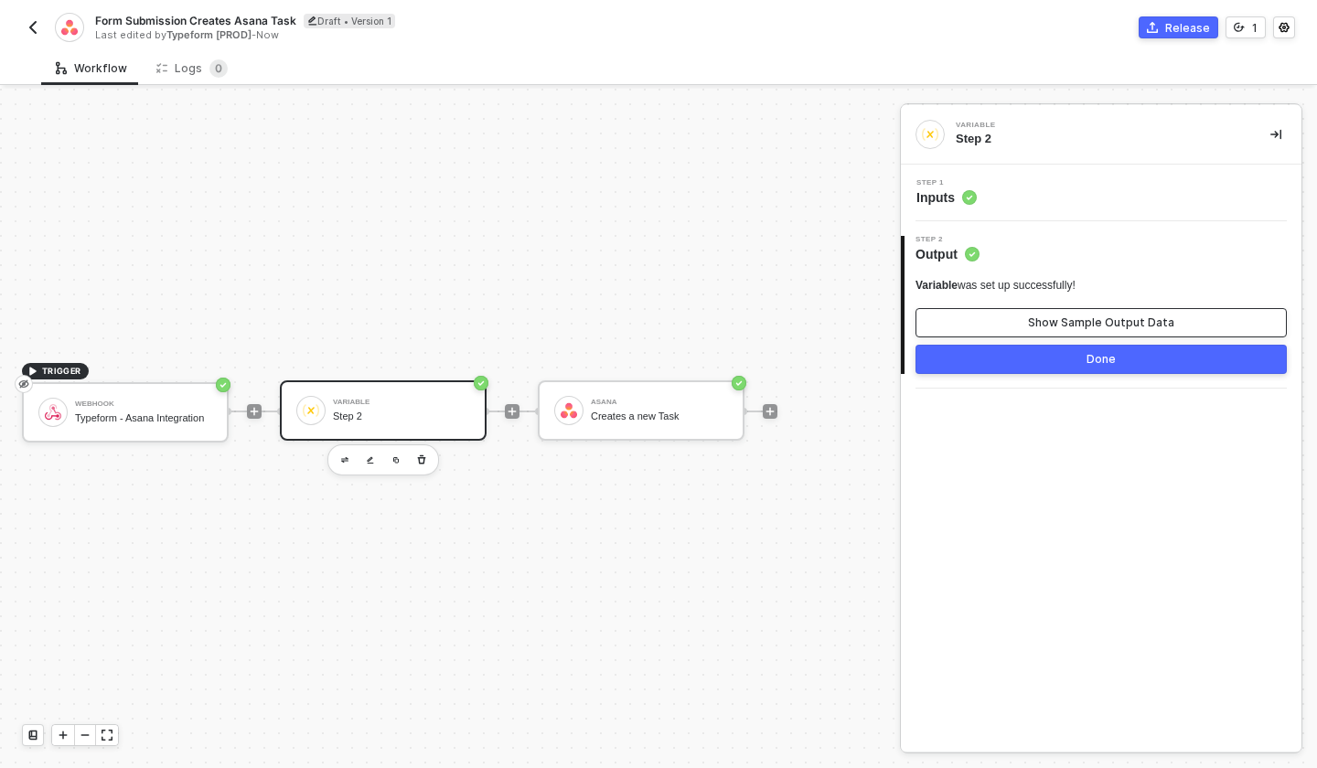
click at [1126, 326] on div "Show Sample Output Data" at bounding box center [1101, 322] width 146 height 15
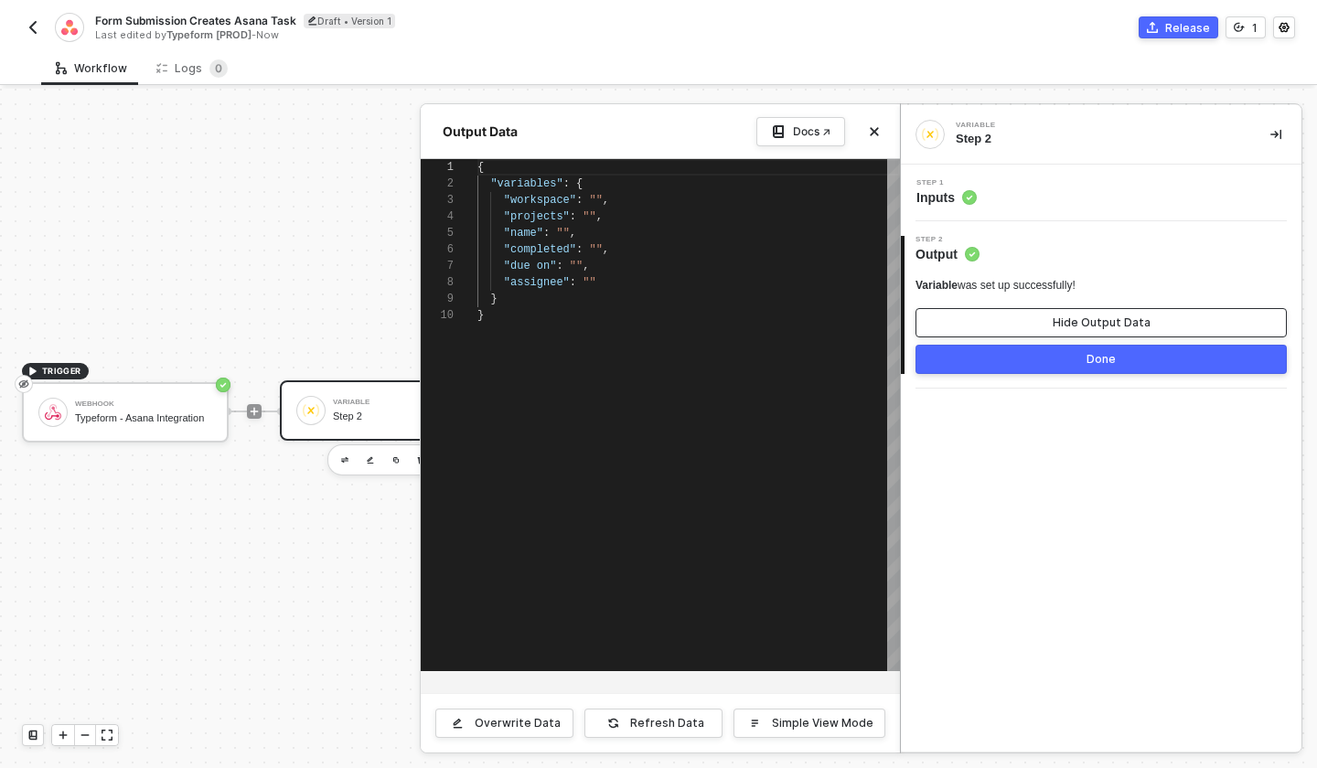
click at [1106, 312] on button "Hide Output Data" at bounding box center [1100, 322] width 371 height 29
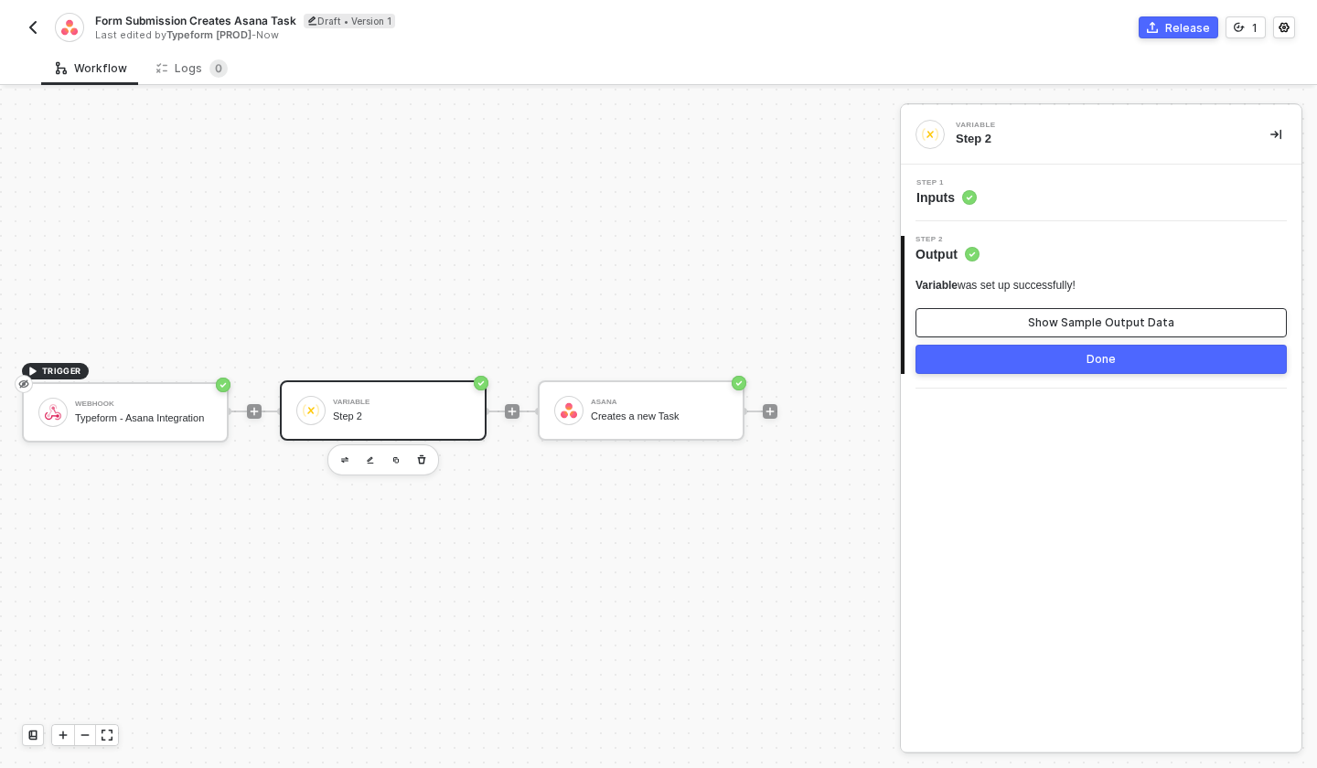
click at [1108, 316] on div "Show Sample Output Data" at bounding box center [1101, 322] width 146 height 15
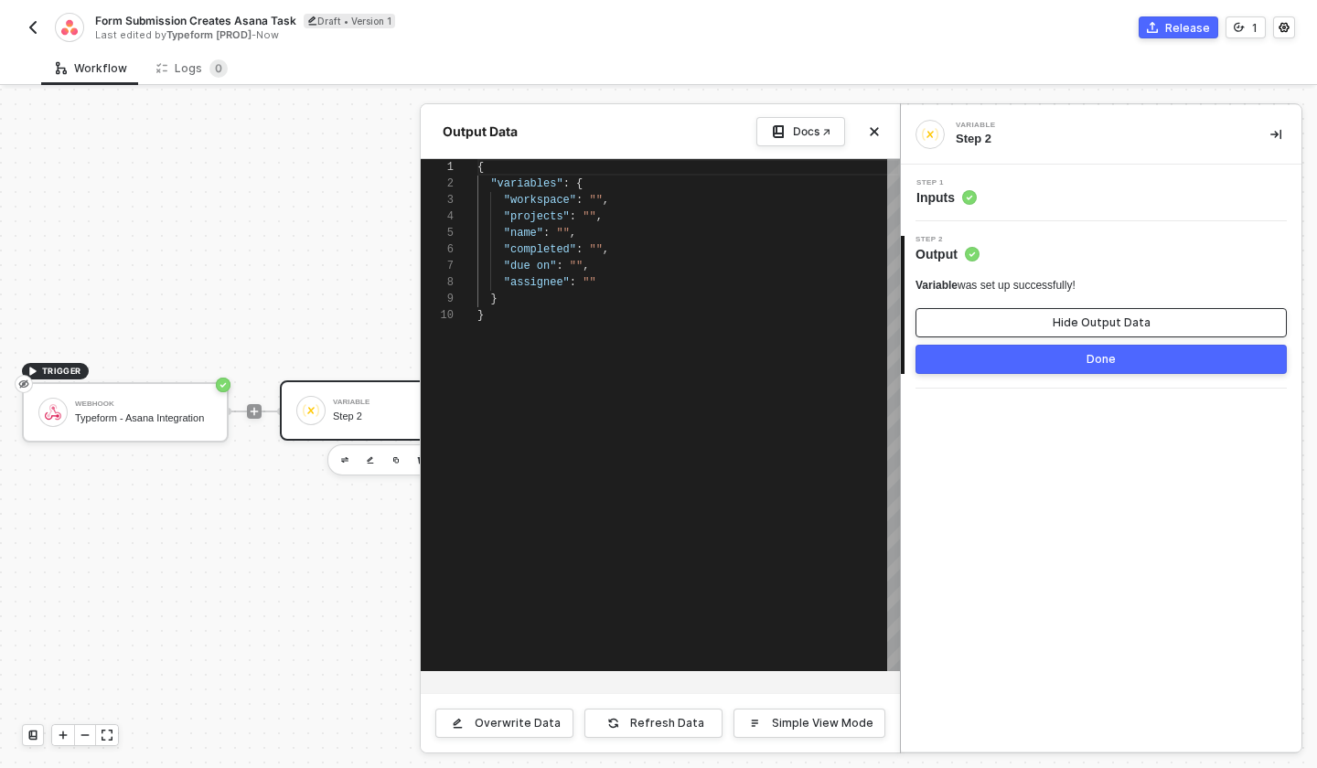
click at [1116, 316] on div "Hide Output Data" at bounding box center [1101, 322] width 98 height 15
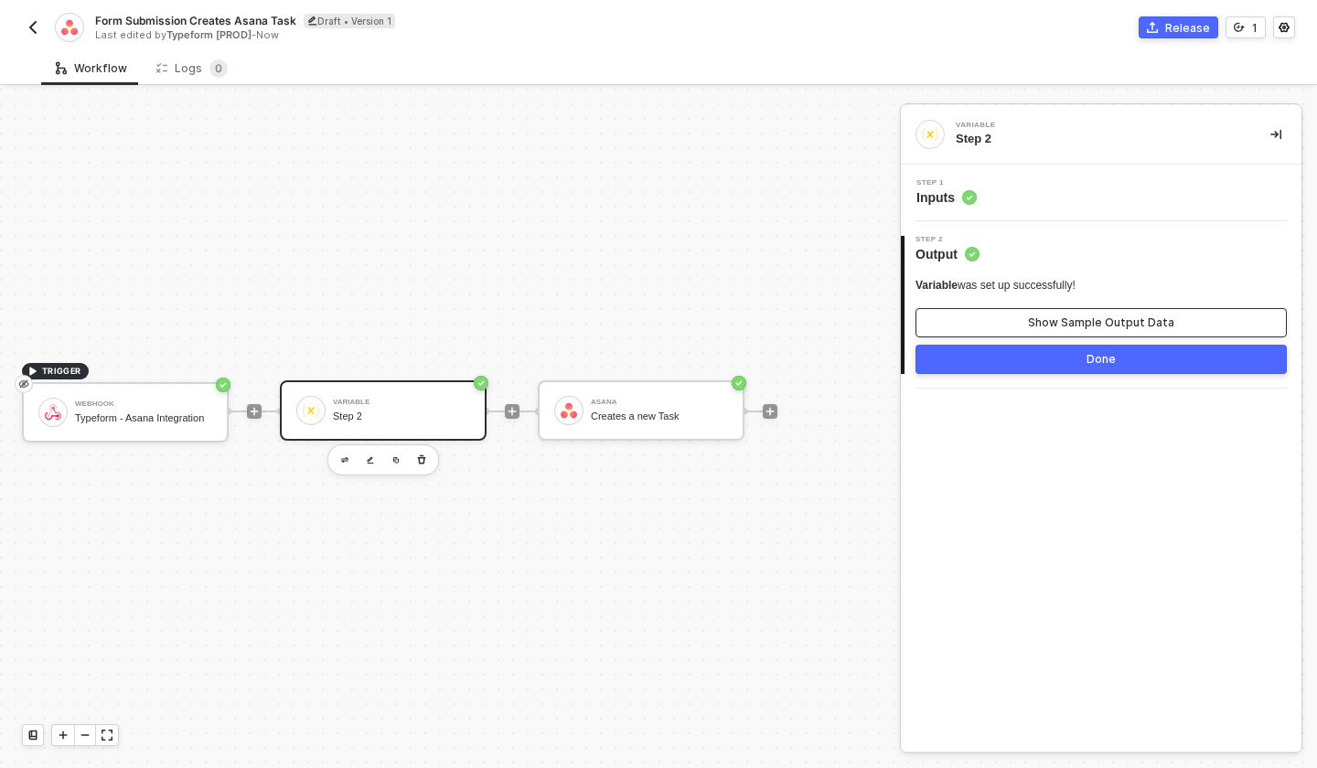
click at [1116, 316] on div "Show Sample Output Data" at bounding box center [1101, 322] width 146 height 15
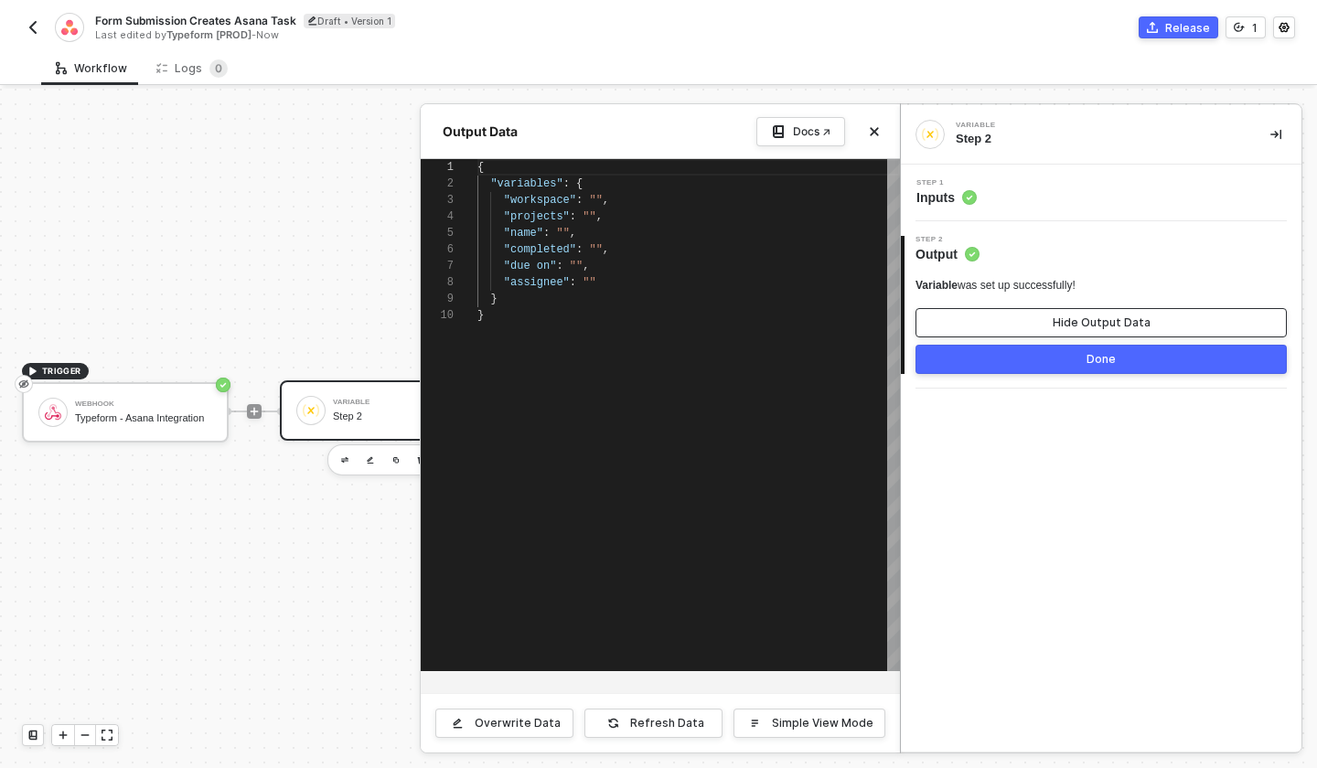
click at [1116, 316] on div "Hide Output Data" at bounding box center [1101, 322] width 98 height 15
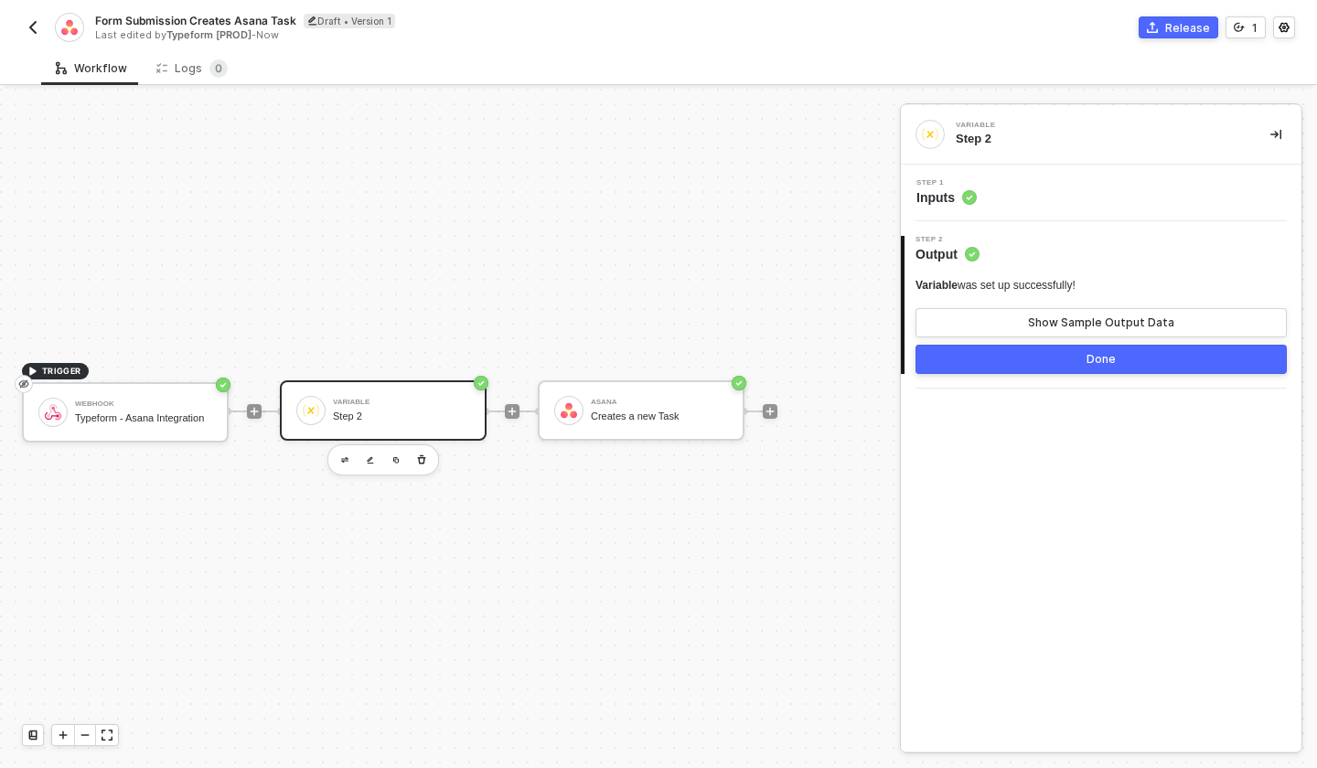
click at [1105, 208] on div "Step 1 Inputs" at bounding box center [1101, 193] width 400 height 57
click at [959, 196] on span "Inputs" at bounding box center [946, 197] width 60 height 18
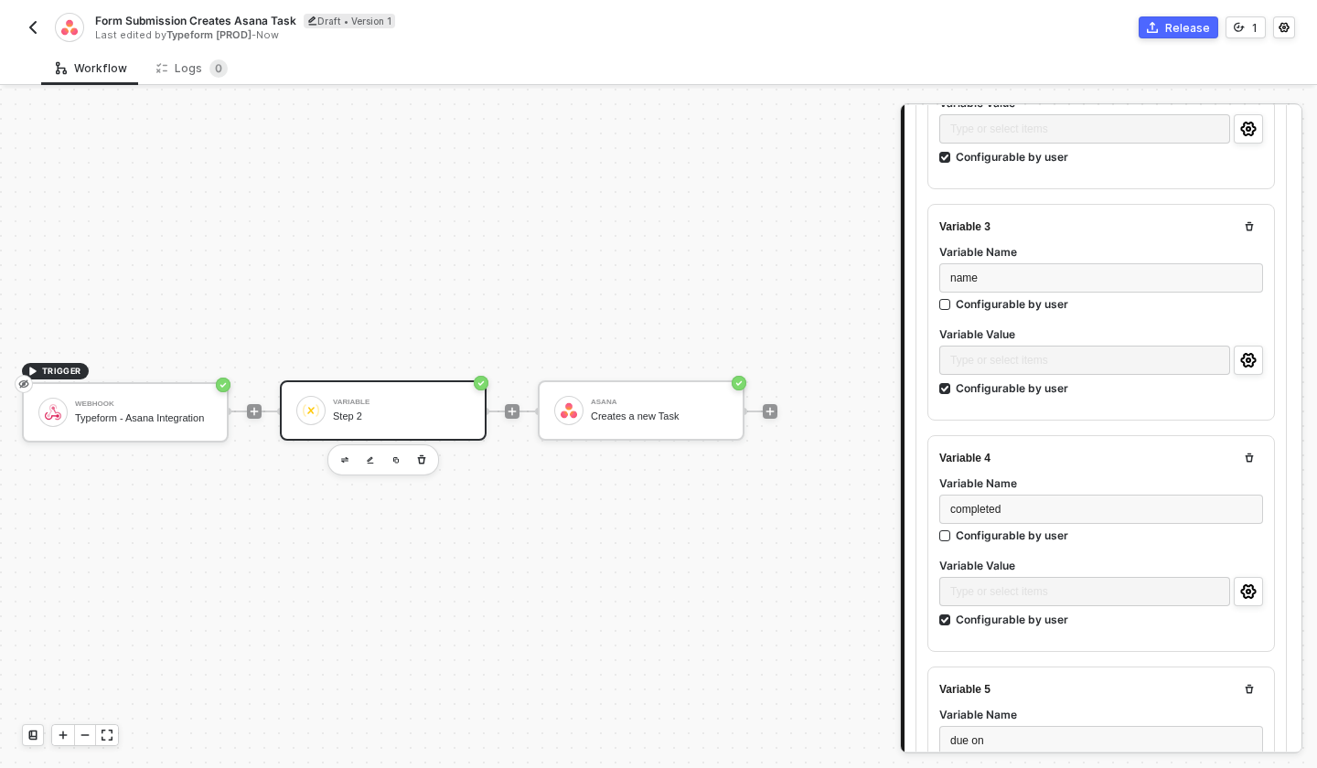
scroll to position [1001, 0]
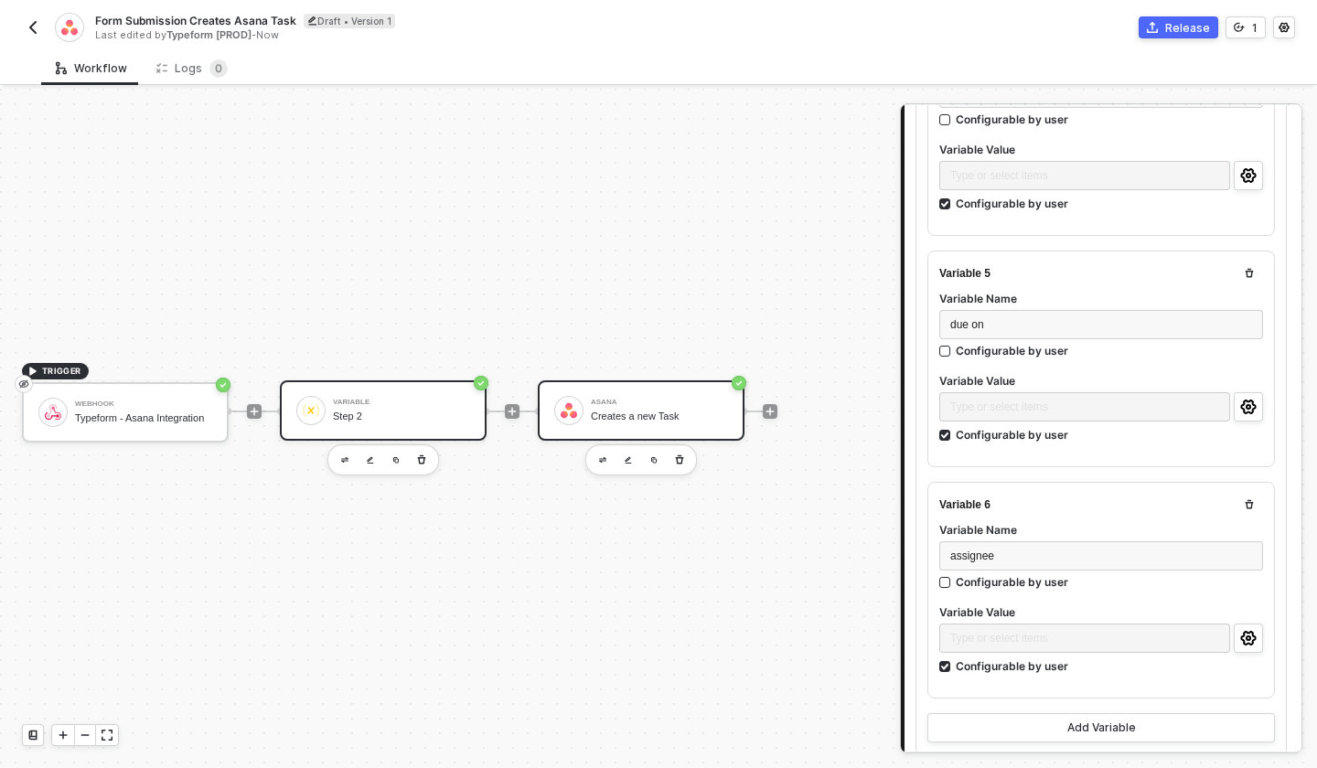
click at [620, 426] on div "Asana Creates a new Task" at bounding box center [659, 410] width 137 height 35
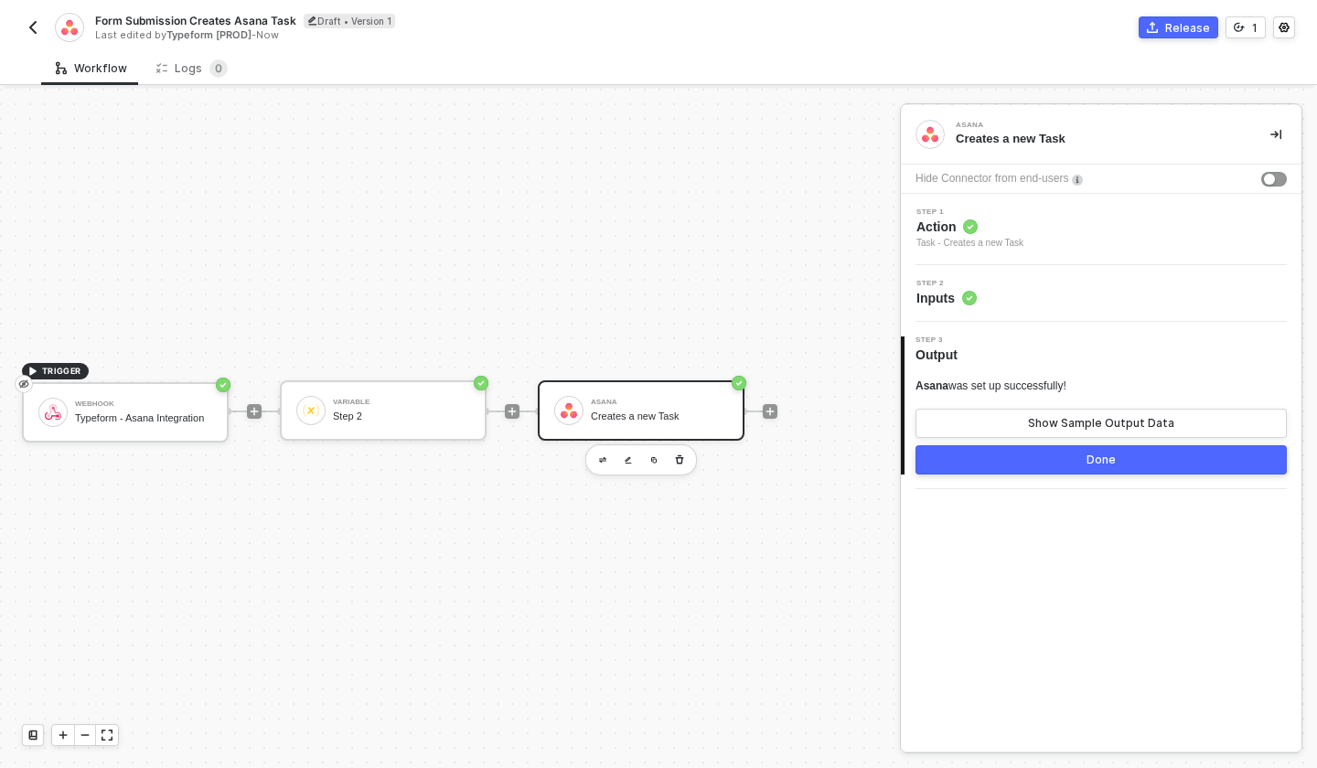
click at [1003, 231] on span "Action" at bounding box center [969, 227] width 107 height 18
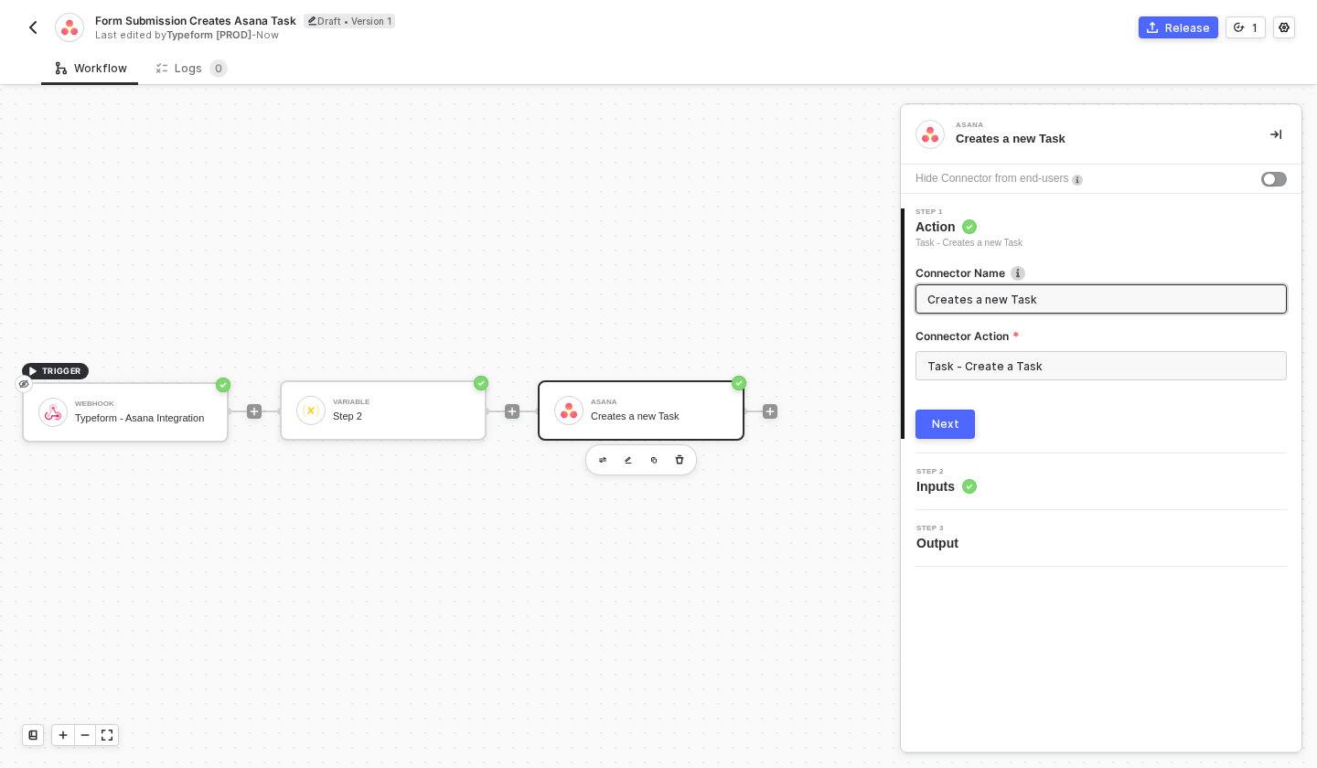
click at [974, 468] on span "Step 2" at bounding box center [946, 471] width 60 height 7
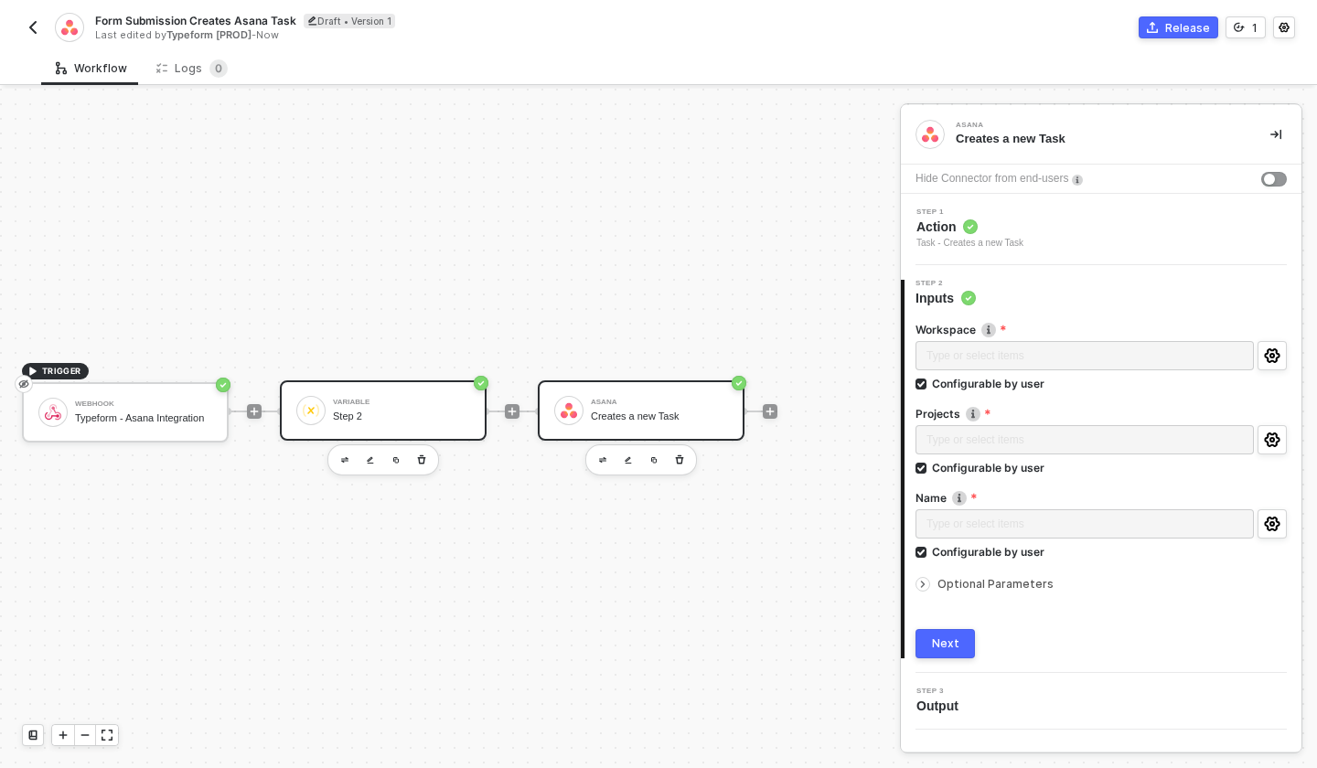
click at [360, 400] on div "Variable" at bounding box center [401, 402] width 137 height 7
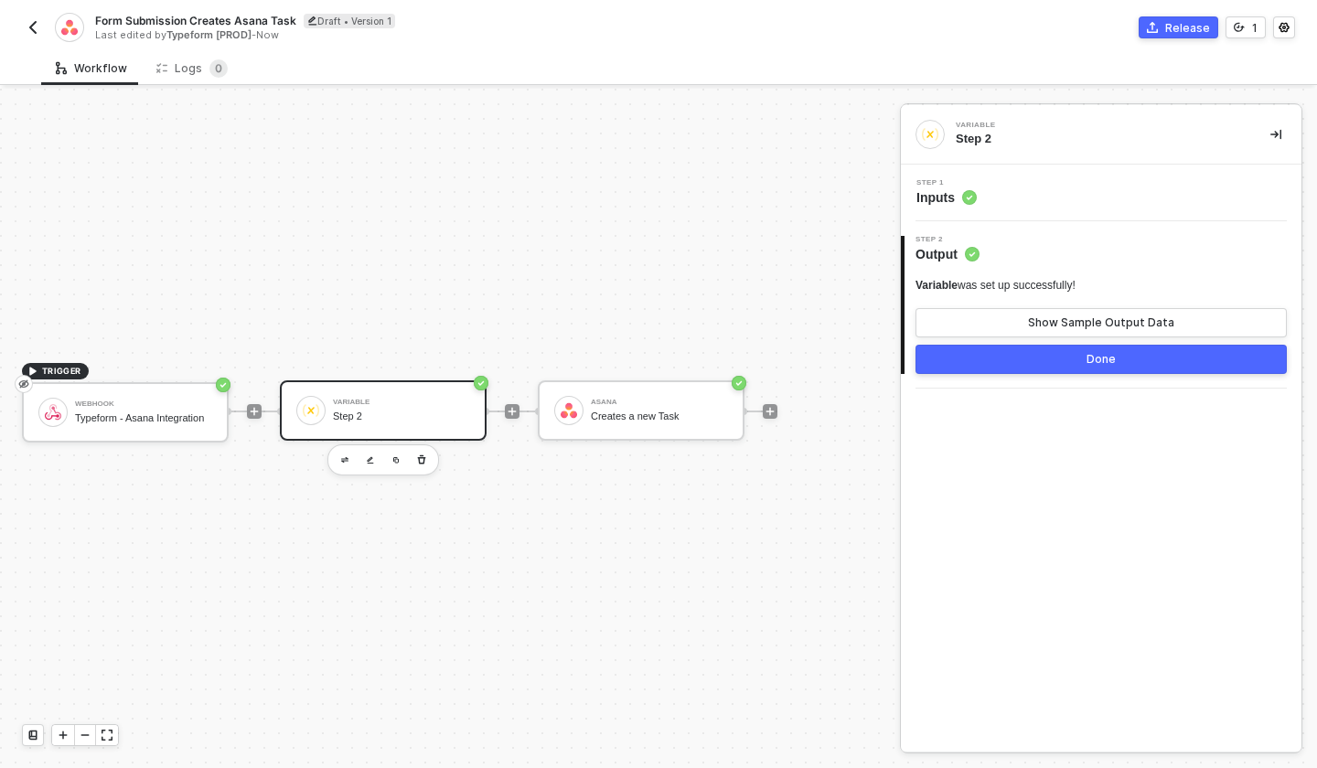
click at [1050, 193] on div "Step 1 Inputs" at bounding box center [1103, 192] width 396 height 27
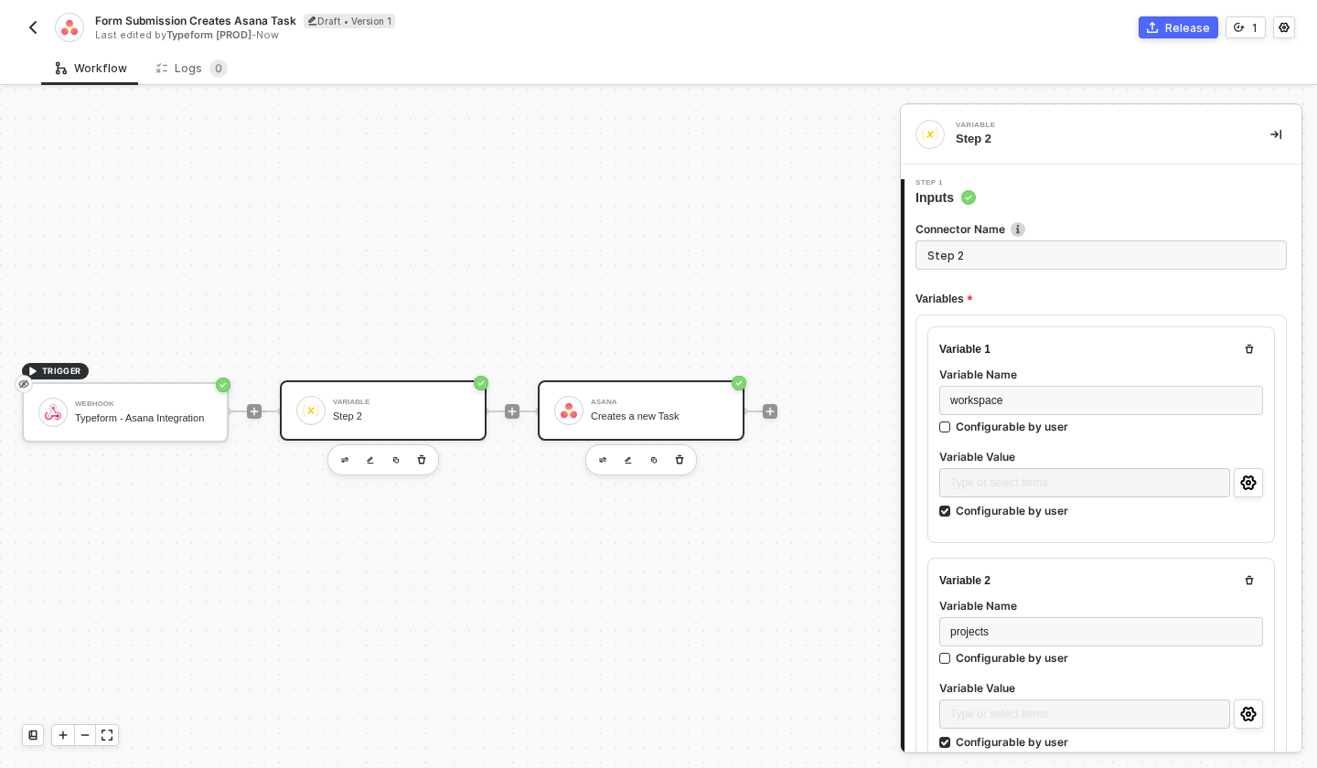
click at [618, 413] on div "Creates a new Task" at bounding box center [659, 417] width 137 height 12
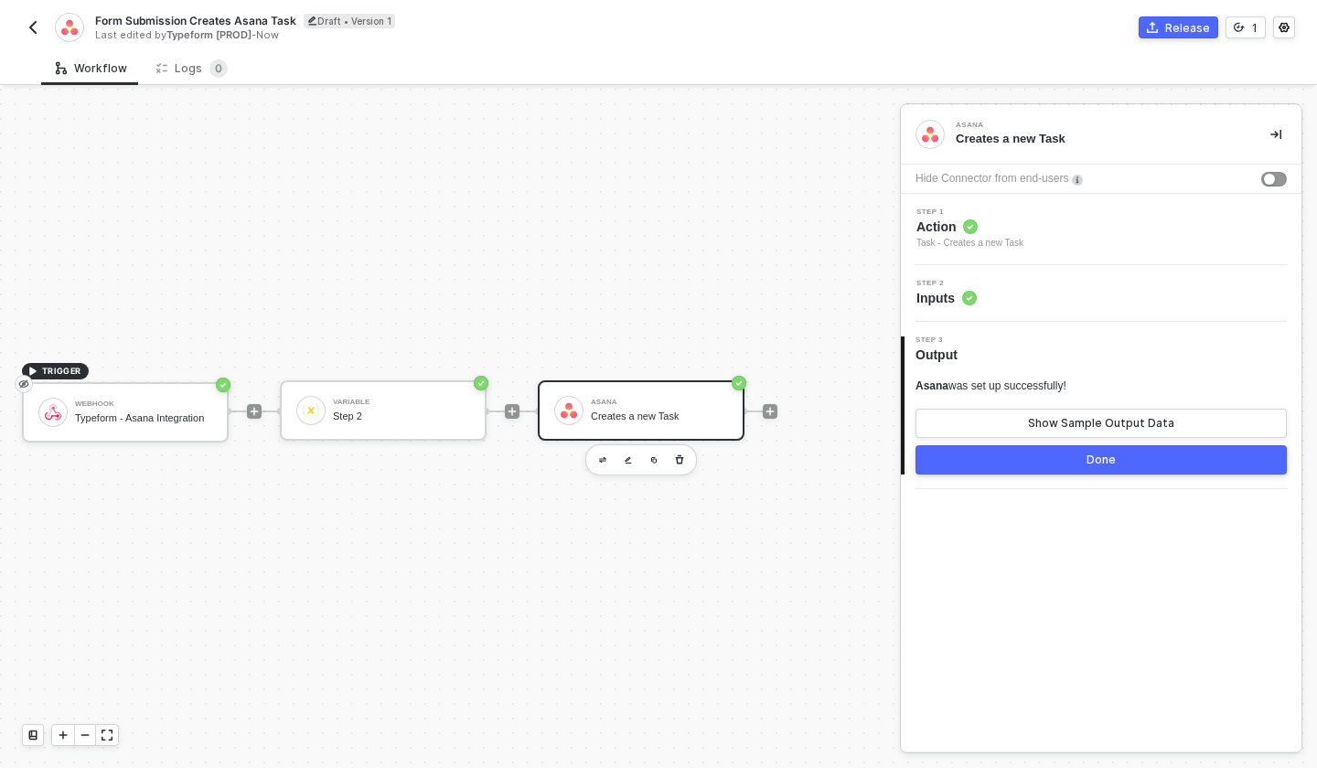
click at [968, 228] on icon at bounding box center [970, 228] width 5 height 4
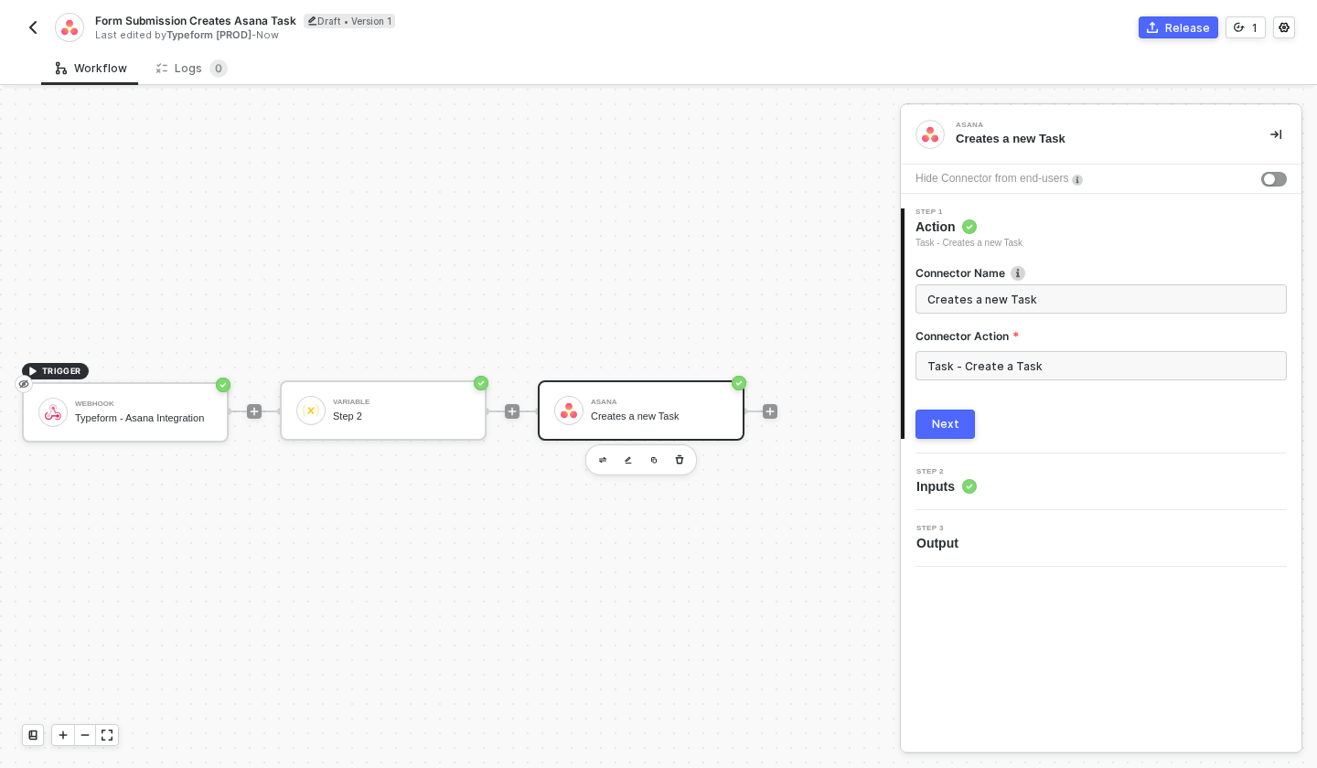
click at [989, 486] on div "Step 2 Inputs" at bounding box center [1103, 481] width 396 height 27
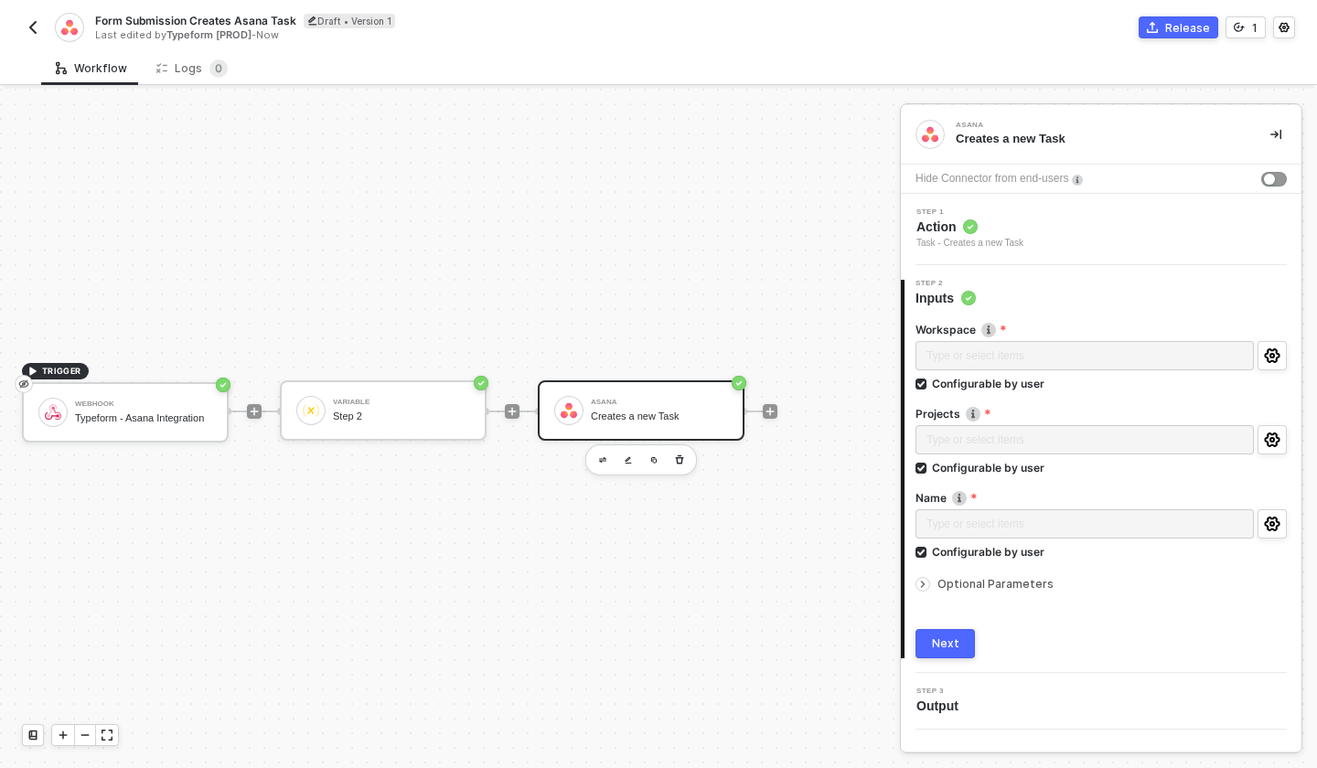
click at [976, 695] on div "Step 3 Output" at bounding box center [1103, 701] width 396 height 27
click at [956, 699] on span "Output" at bounding box center [940, 706] width 49 height 18
click at [945, 724] on div "3 Step 3 Output" at bounding box center [1101, 701] width 400 height 57
click at [945, 703] on span "Output" at bounding box center [940, 706] width 49 height 18
click at [955, 705] on span "Output" at bounding box center [940, 706] width 49 height 18
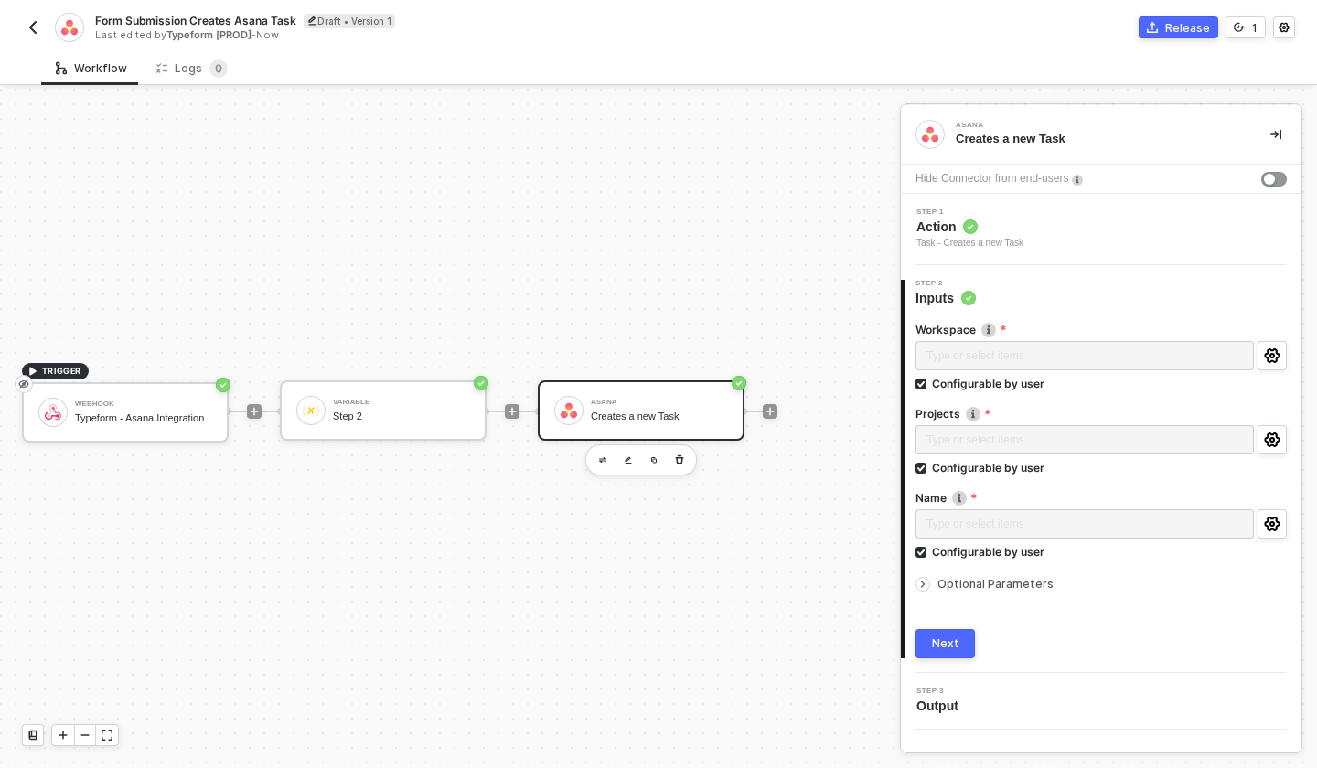
click at [924, 581] on icon "icon-arrow-right-small" at bounding box center [922, 584] width 11 height 11
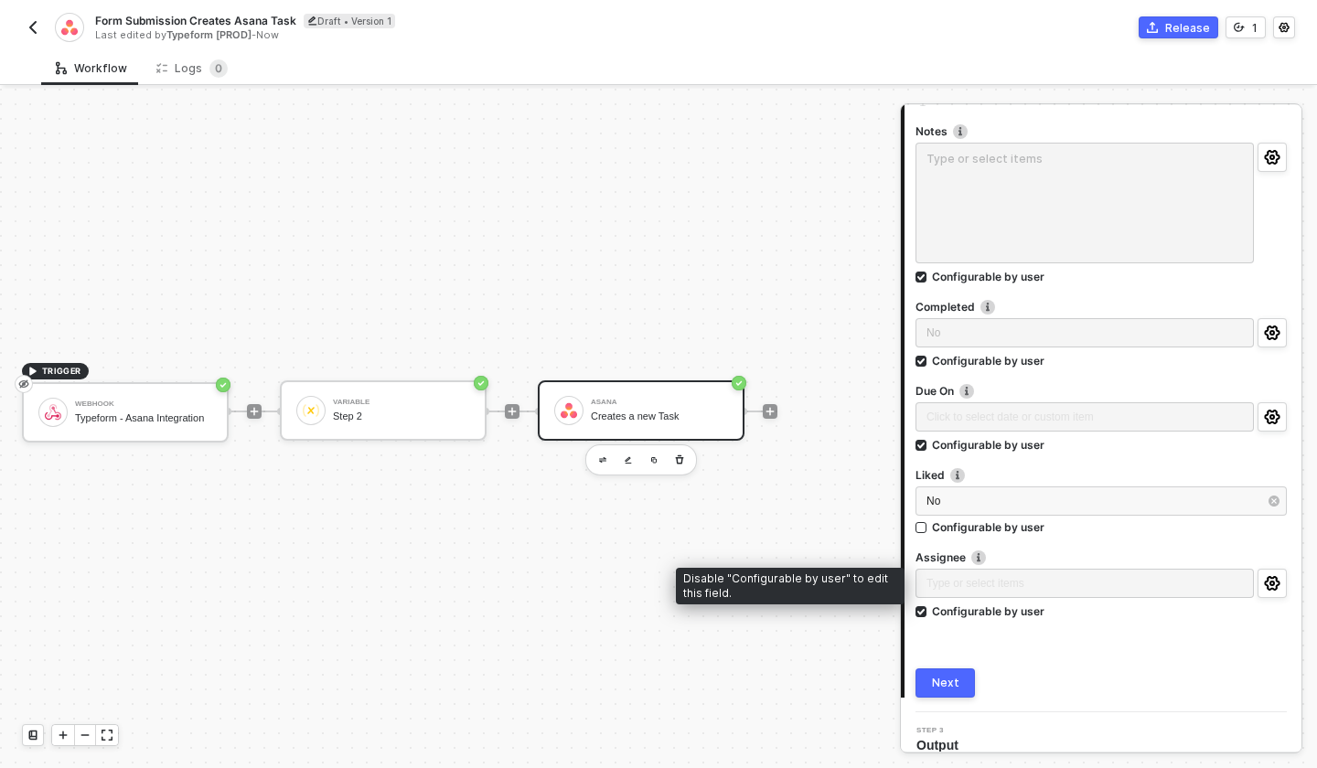
scroll to position [503, 0]
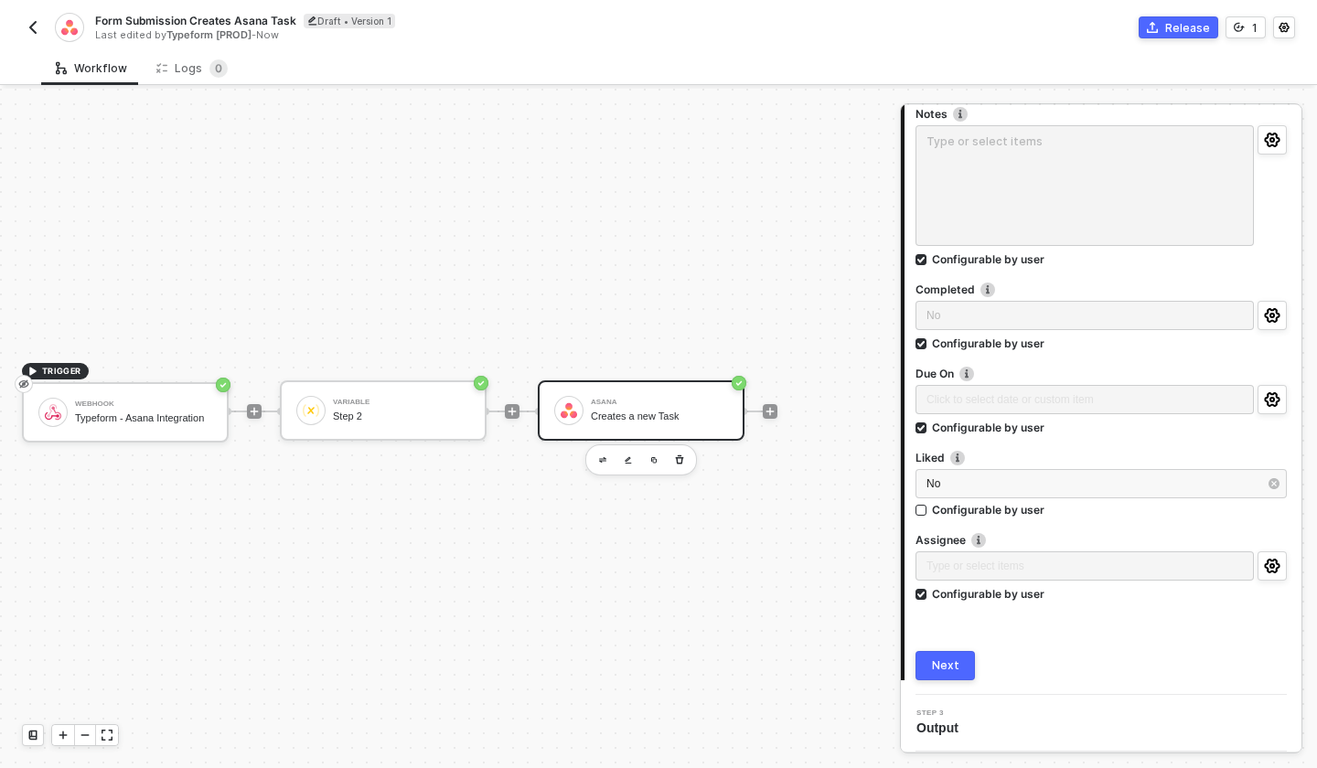
click at [944, 727] on span "Output" at bounding box center [940, 728] width 49 height 18
click at [37, 20] on img "button" at bounding box center [33, 27] width 15 height 15
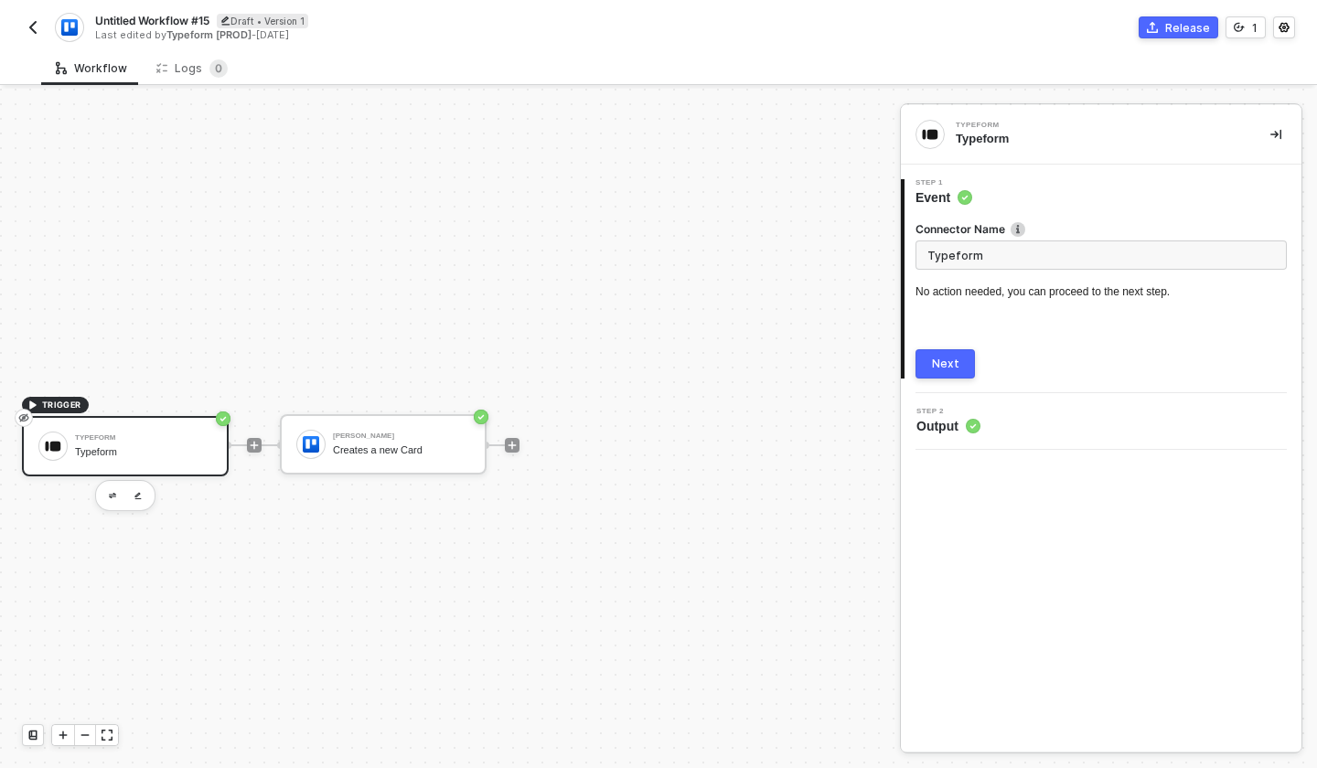
scroll to position [34, 0]
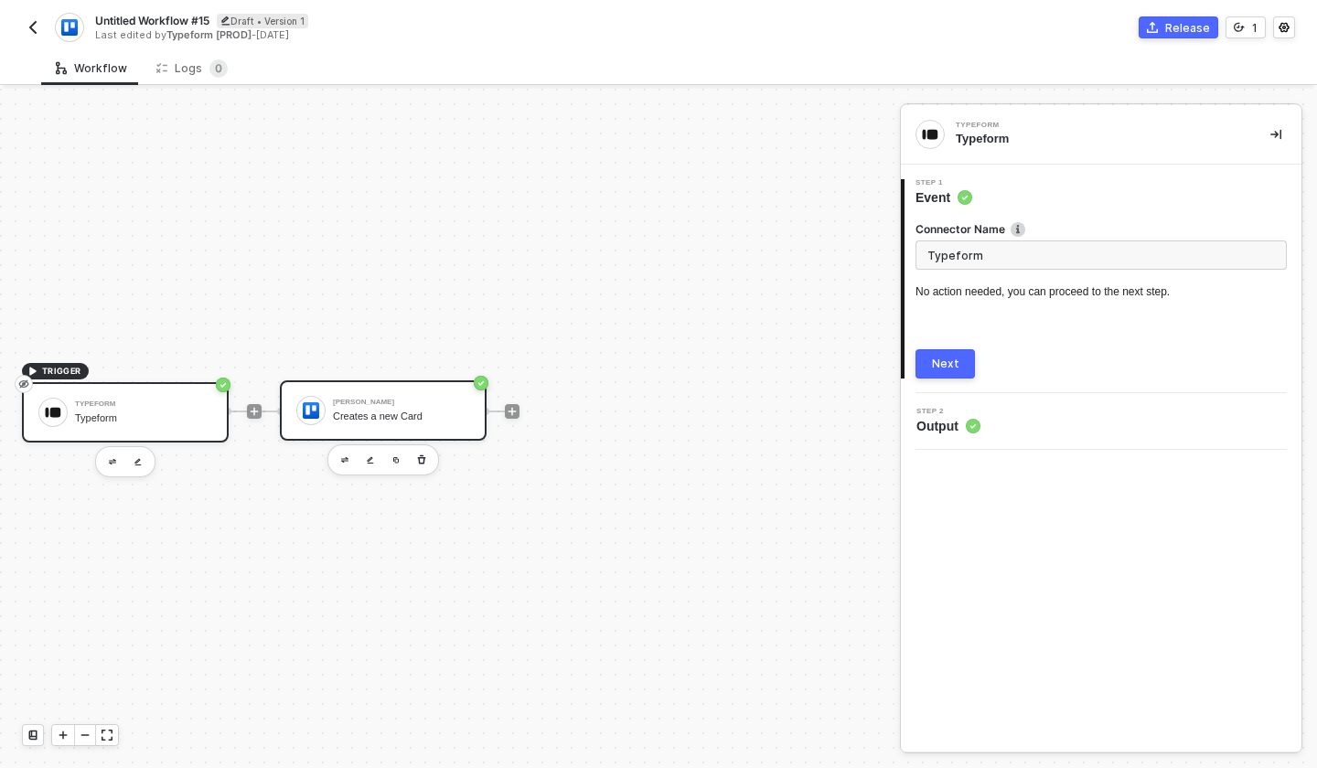
click at [366, 417] on div "Creates a new Card" at bounding box center [401, 417] width 137 height 12
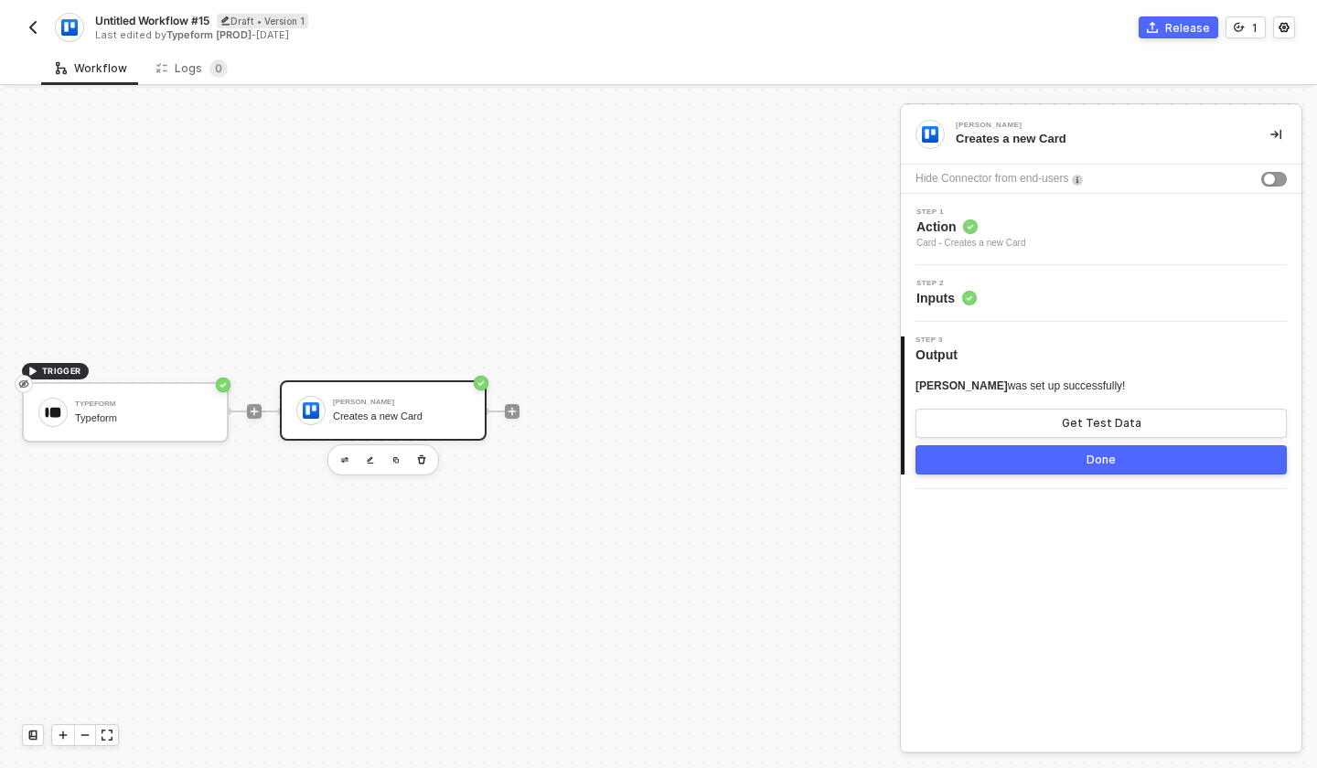
click at [1009, 242] on div "Card - Creates a new Card" at bounding box center [971, 243] width 110 height 15
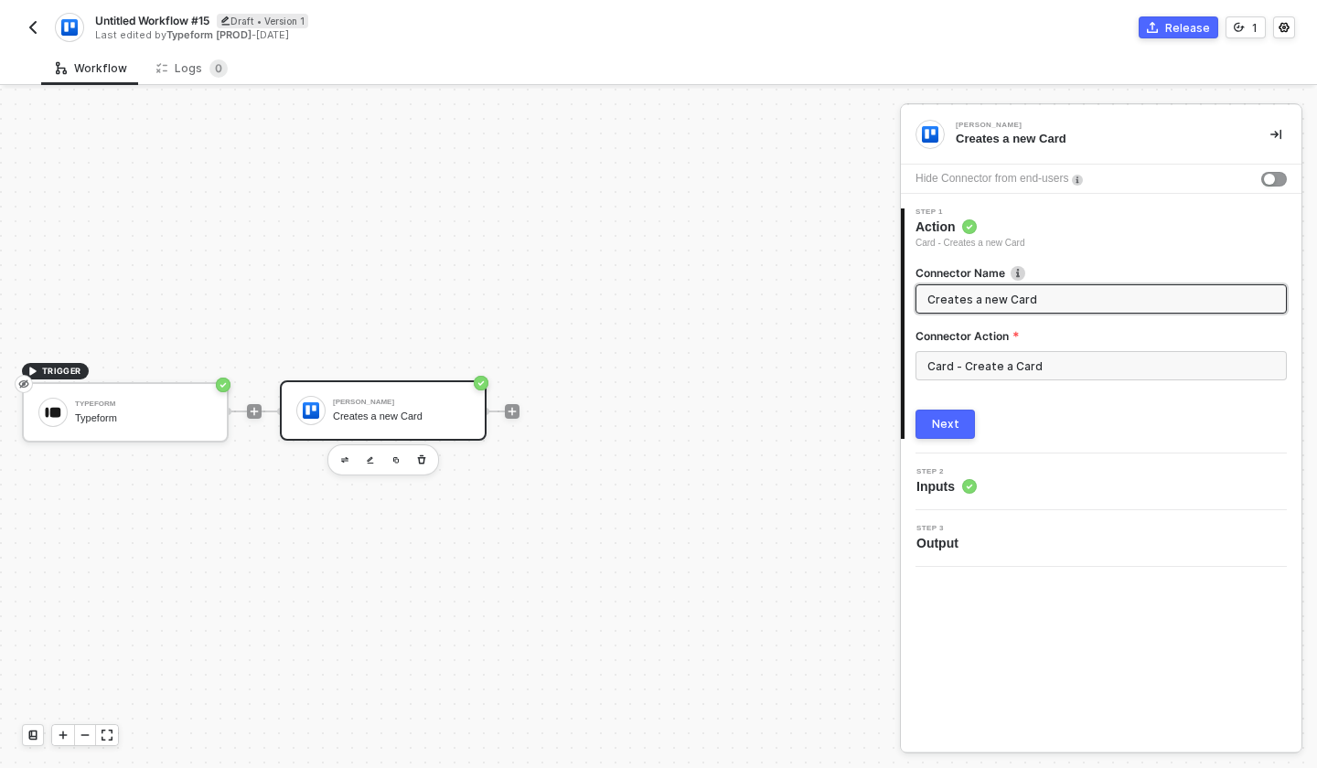
click at [978, 486] on div "Step 2 Inputs" at bounding box center [1103, 481] width 396 height 27
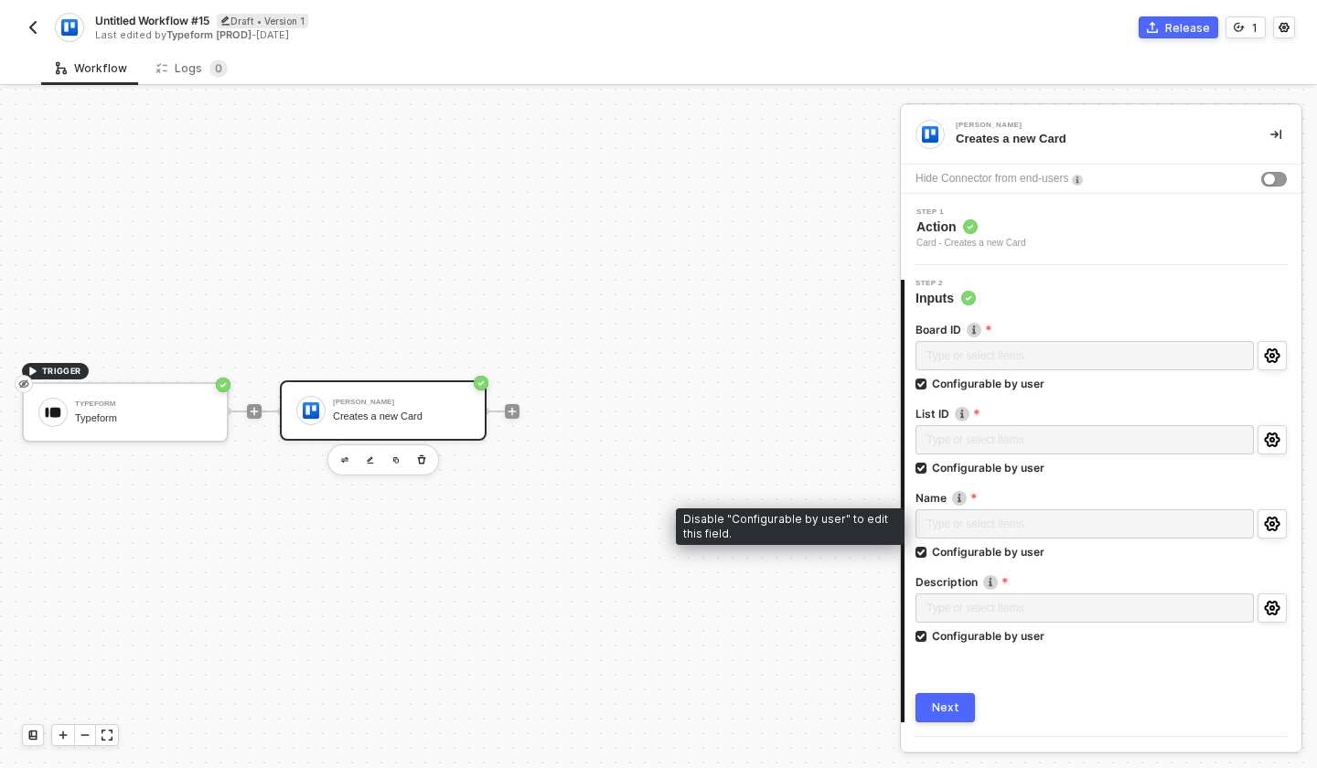
scroll to position [42, 0]
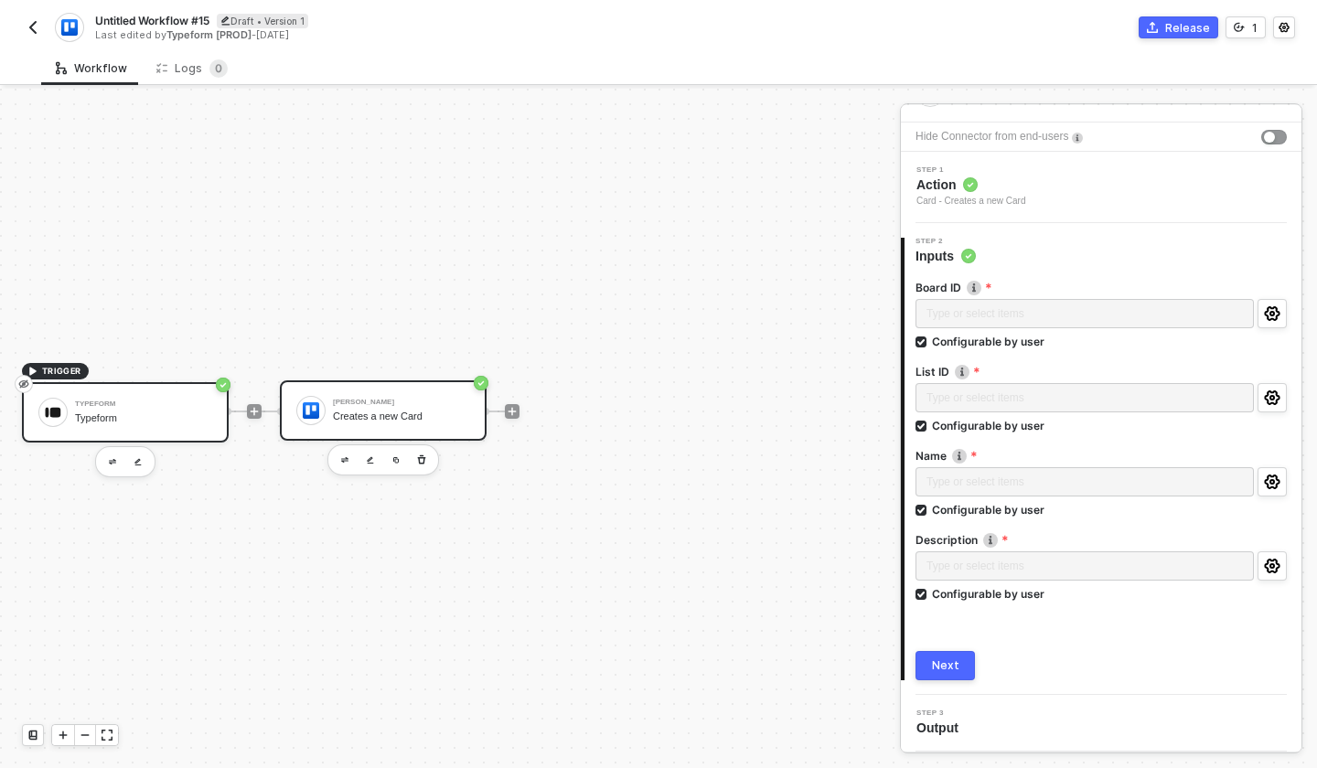
click at [143, 395] on div "Typeform Typeform" at bounding box center [143, 412] width 137 height 35
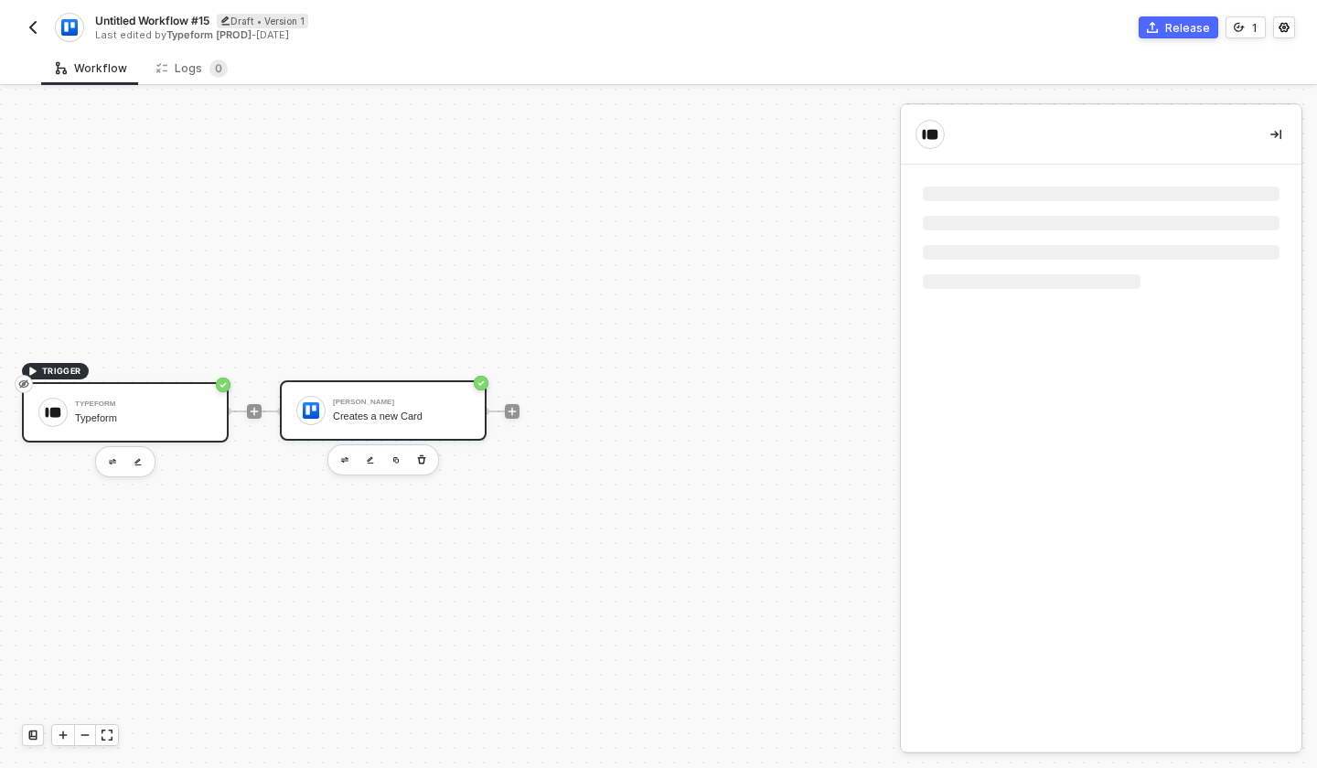
scroll to position [0, 0]
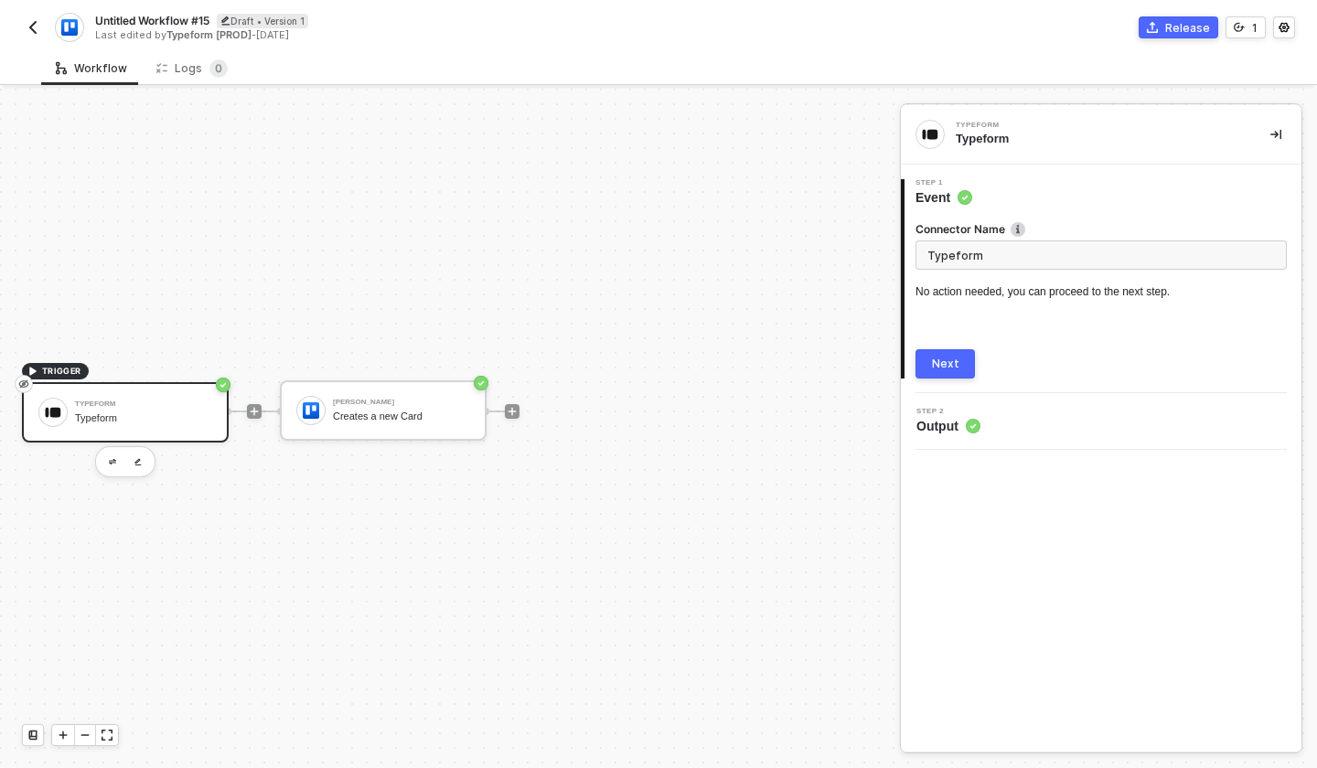
click at [36, 13] on div "Untitled Workflow #15 Draft • Version 1 Last edited by Typeform [PROD] - 3 mont…" at bounding box center [340, 27] width 636 height 29
click at [37, 21] on img "button" at bounding box center [33, 27] width 15 height 15
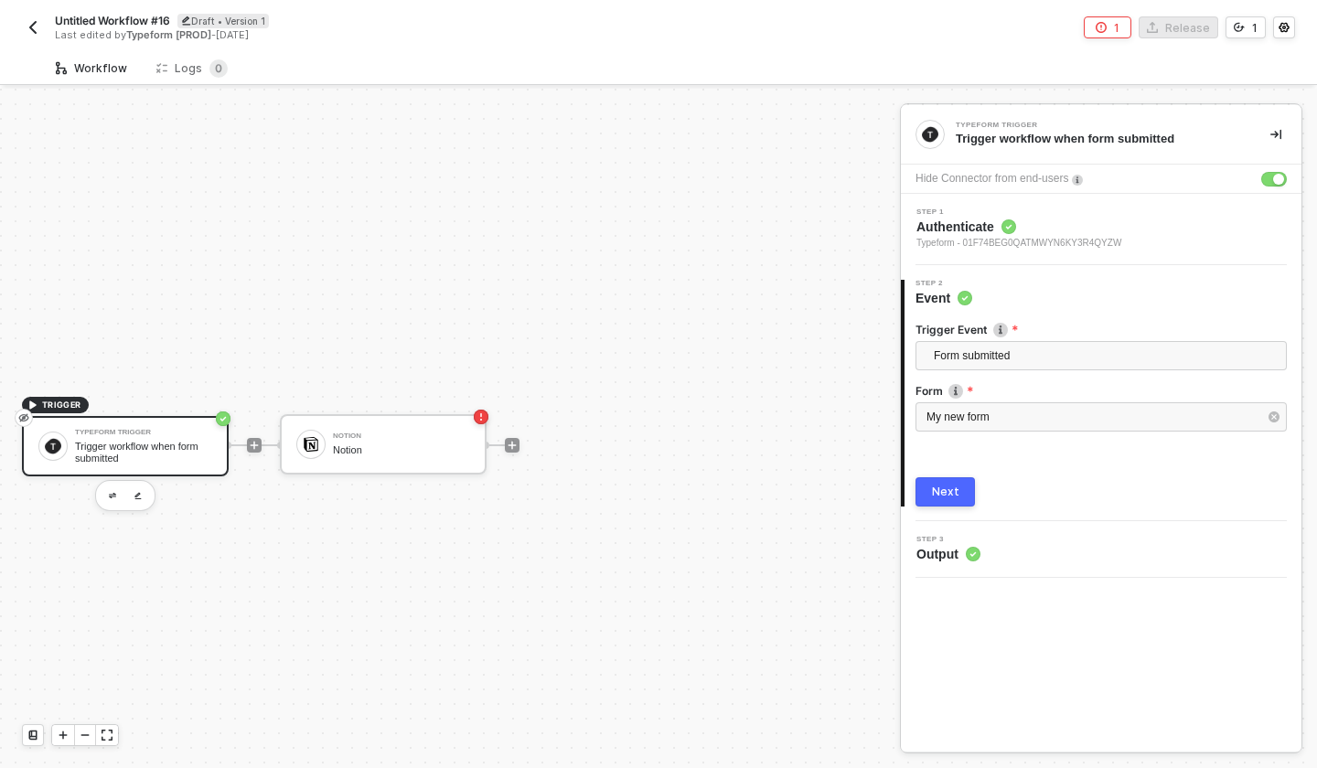
scroll to position [34, 0]
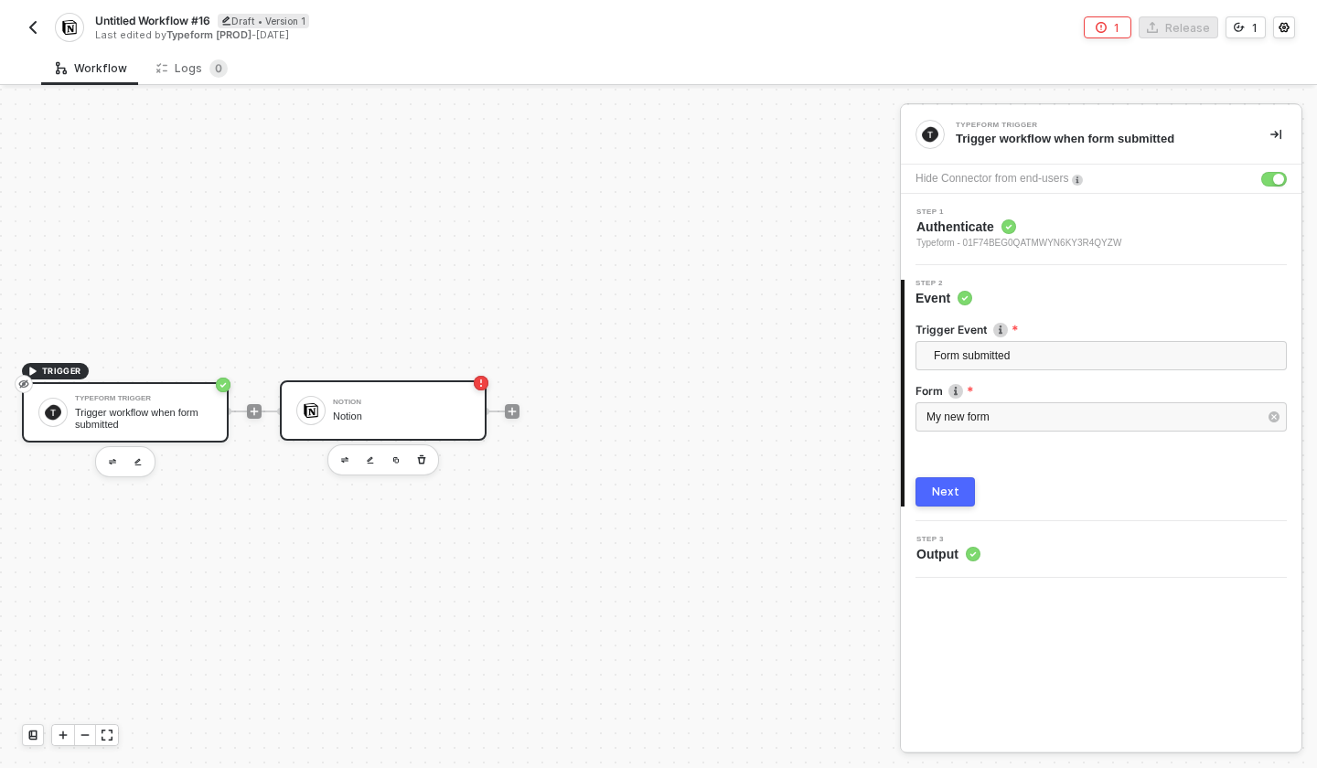
click at [352, 411] on div "Notion" at bounding box center [401, 417] width 137 height 12
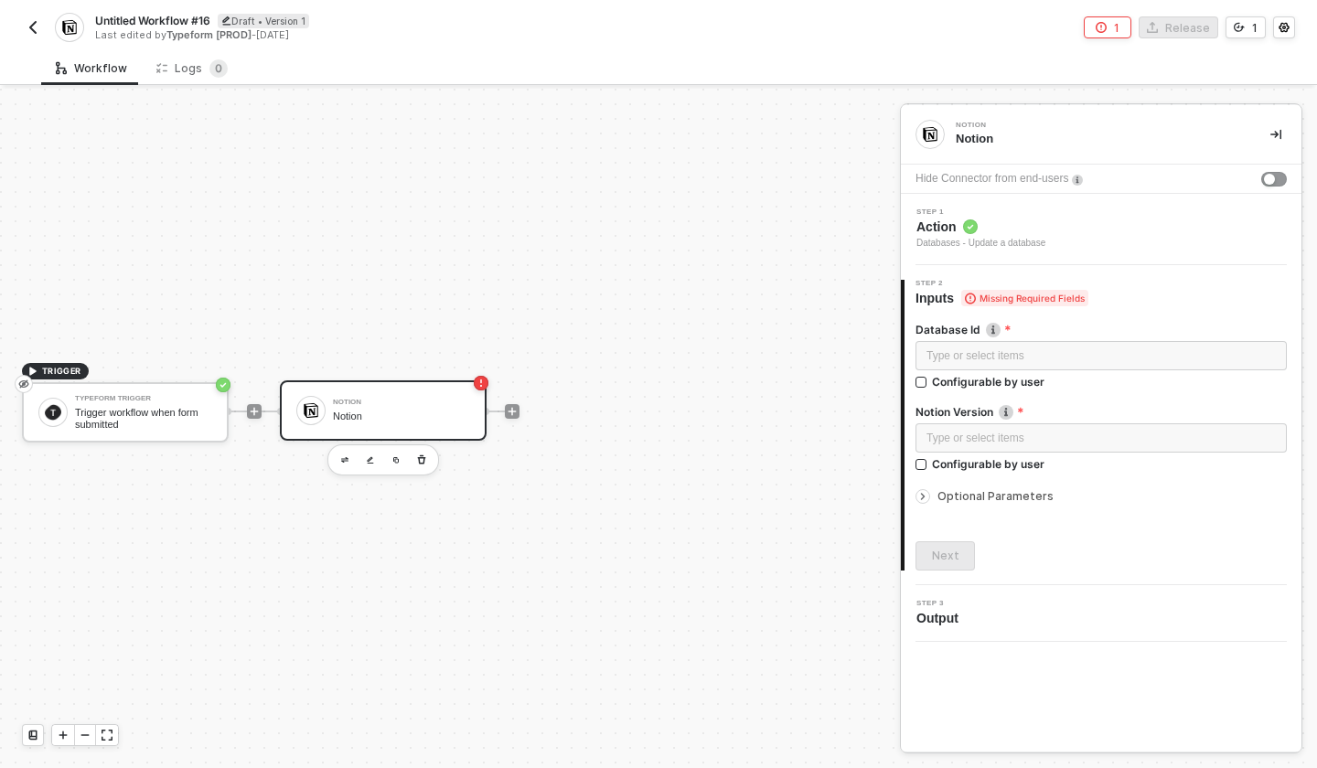
click at [29, 23] on img "button" at bounding box center [33, 27] width 15 height 15
